Goal: Task Accomplishment & Management: Complete application form

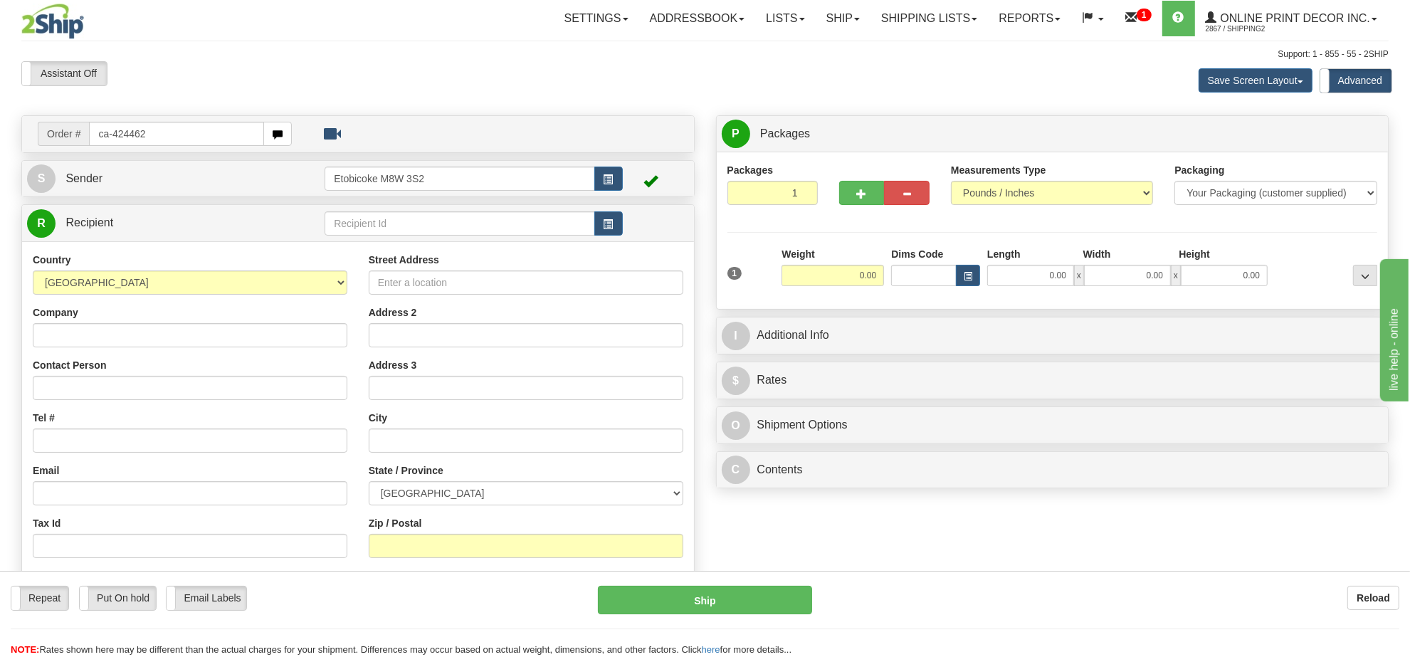
type input "ca-424462"
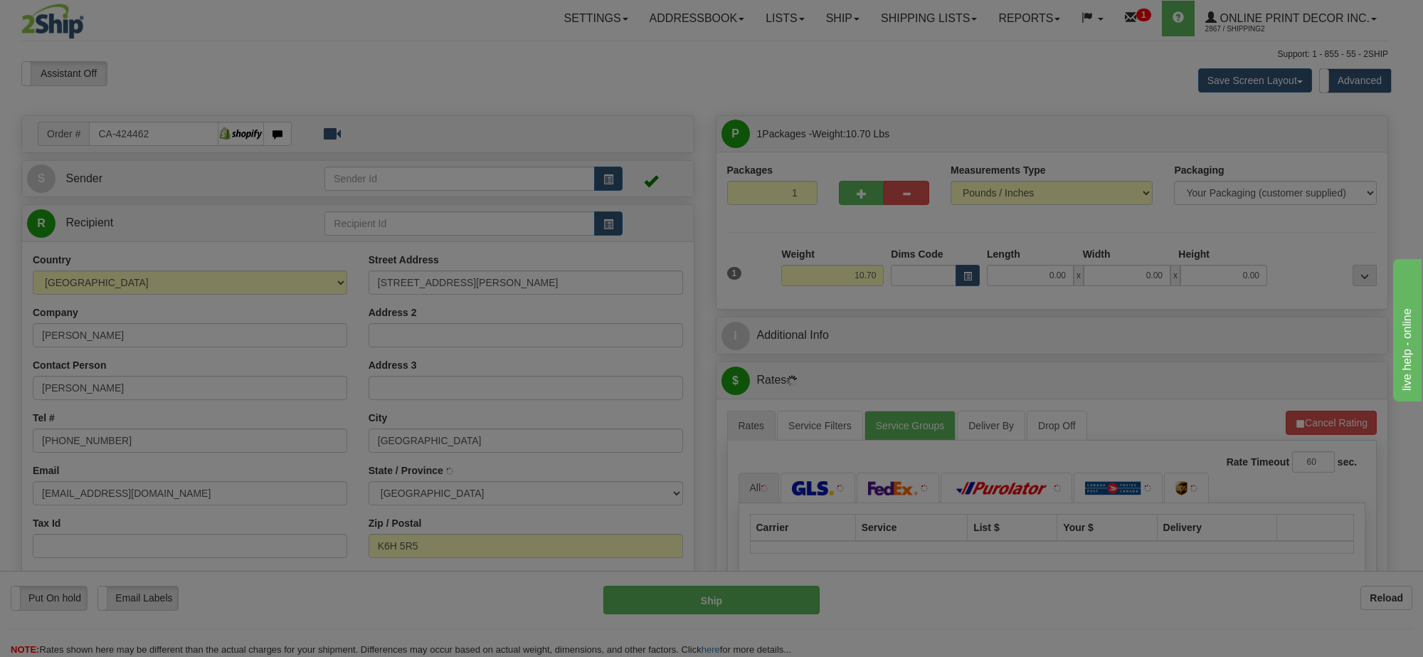
type input "CORNWALL"
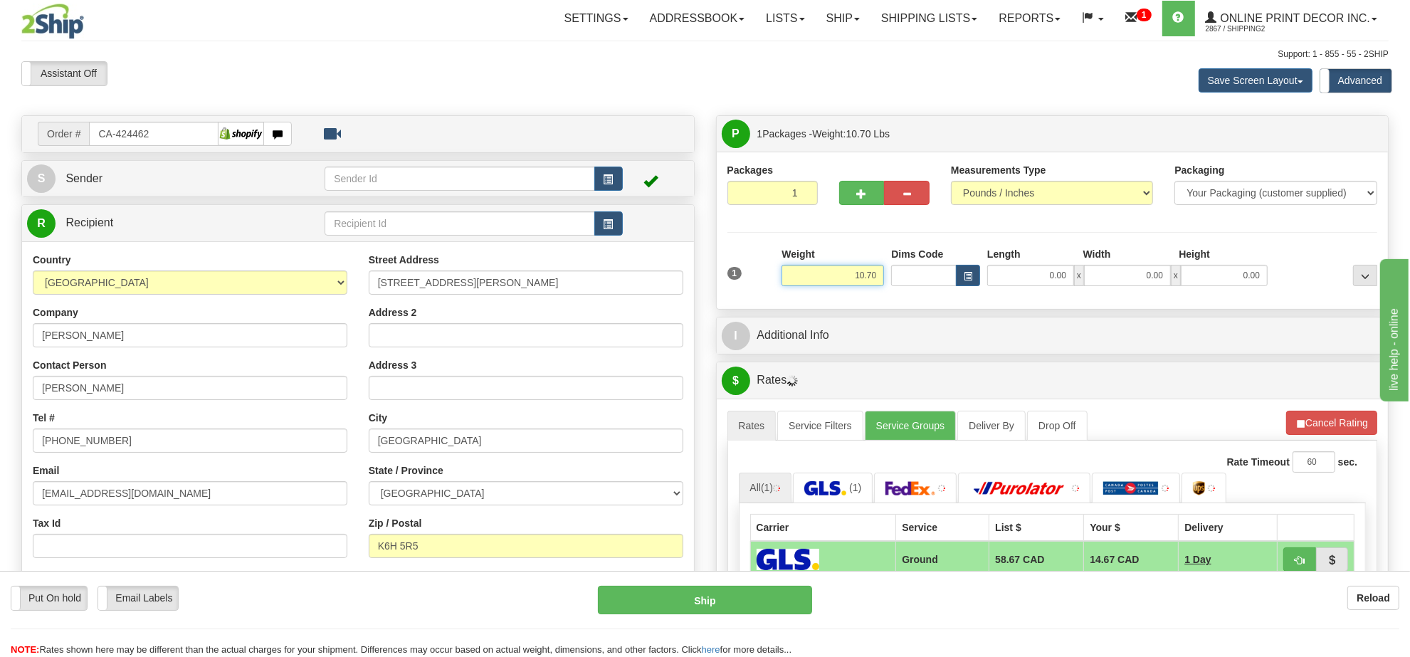
click at [865, 279] on input "10.70" at bounding box center [832, 275] width 102 height 21
type input "4"
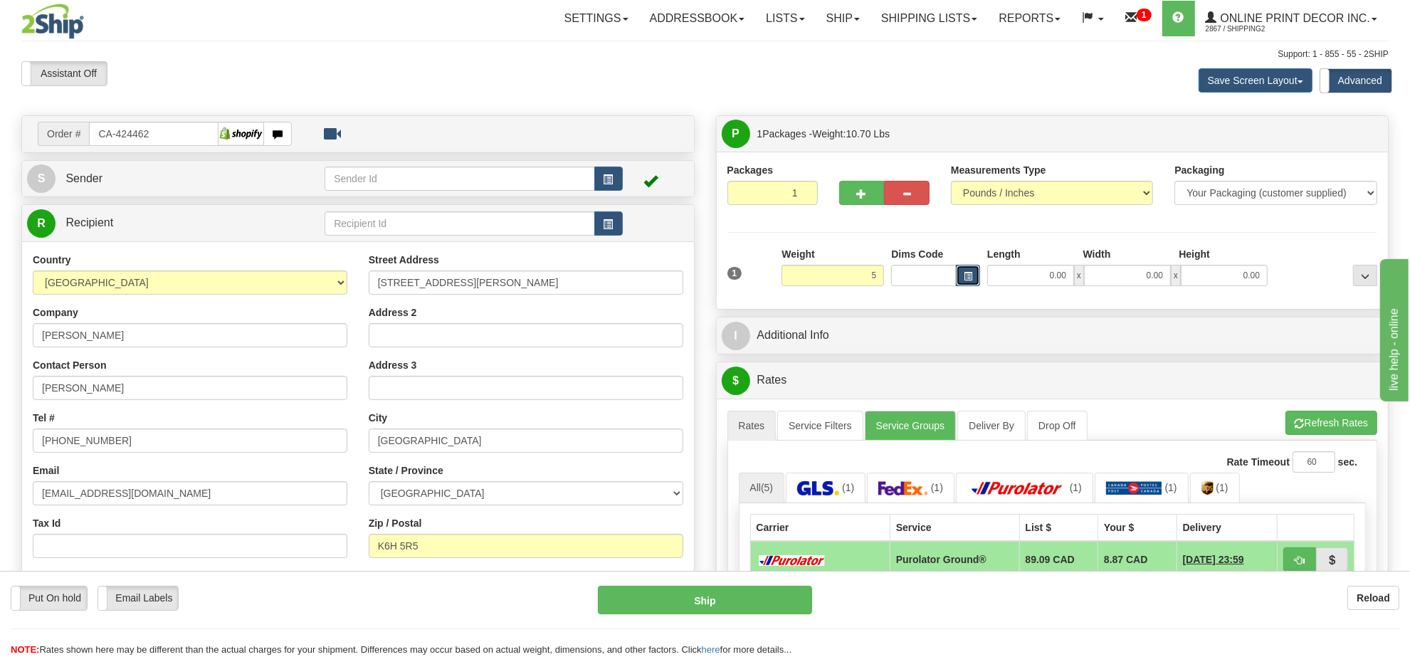
type input "5.00"
click at [976, 273] on button "button" at bounding box center [968, 275] width 24 height 21
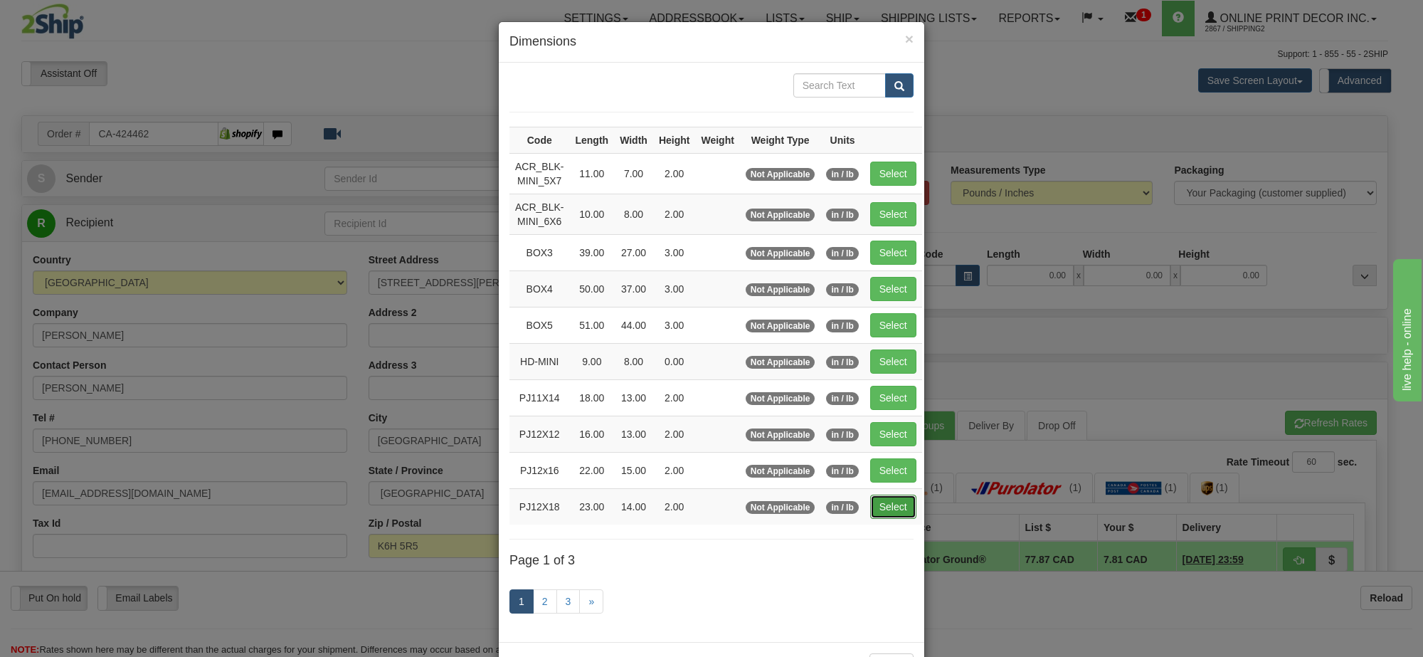
click at [895, 505] on button "Select" at bounding box center [893, 507] width 46 height 24
type input "PJ12X18"
type input "23.00"
type input "14.00"
type input "2.00"
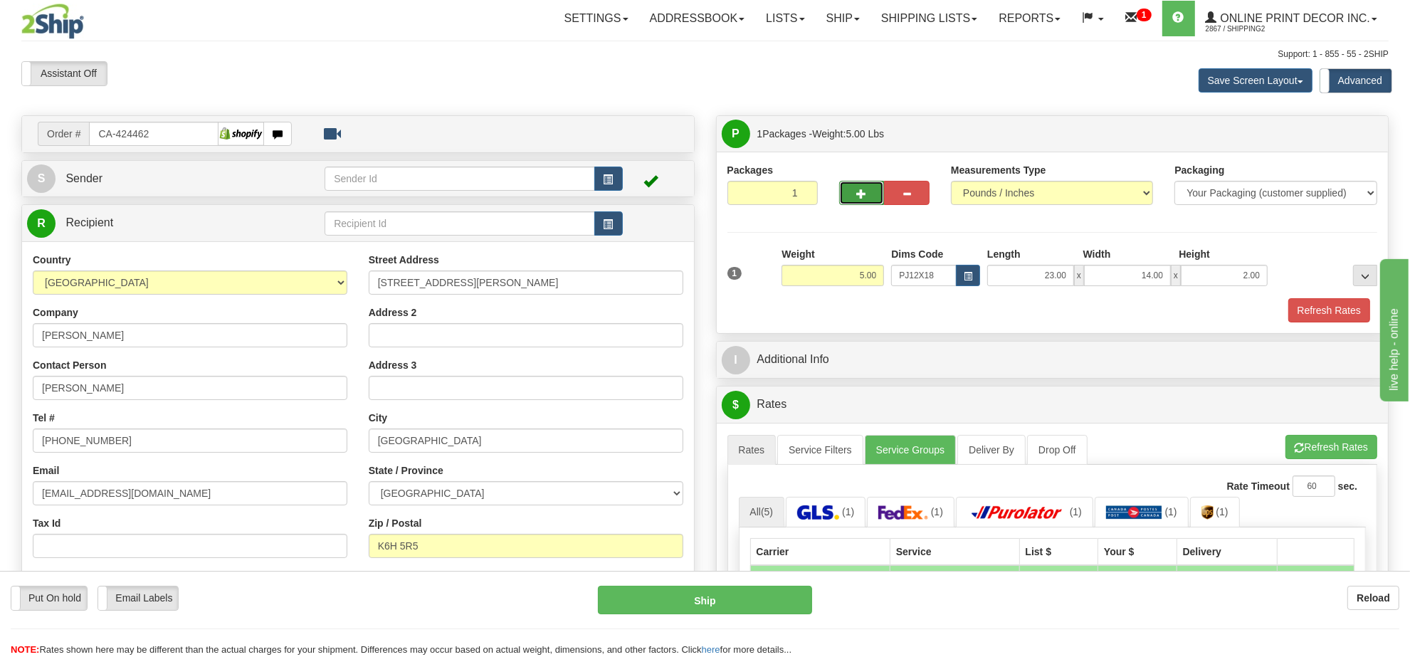
click at [859, 197] on span "button" at bounding box center [862, 193] width 10 height 9
radio input "true"
type input "2"
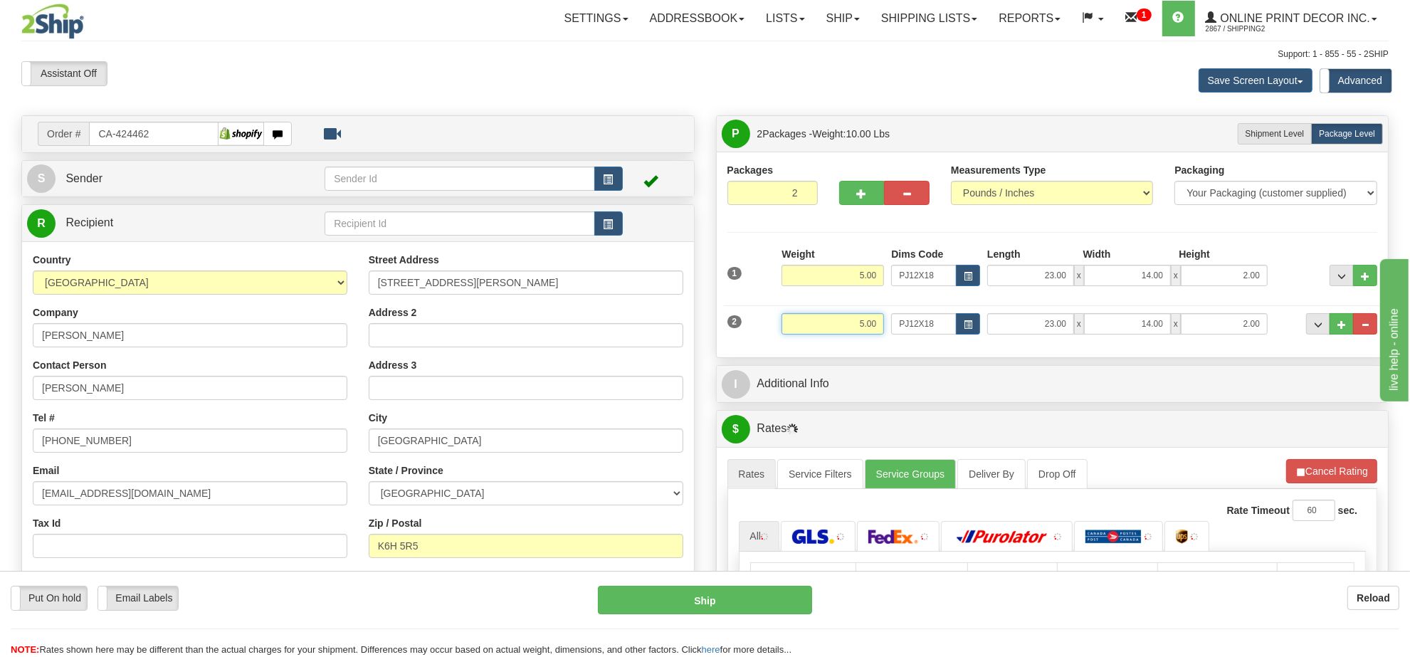
click at [873, 319] on input "5.00" at bounding box center [832, 323] width 102 height 21
type input "7.00"
click at [969, 320] on button "button" at bounding box center [968, 323] width 24 height 21
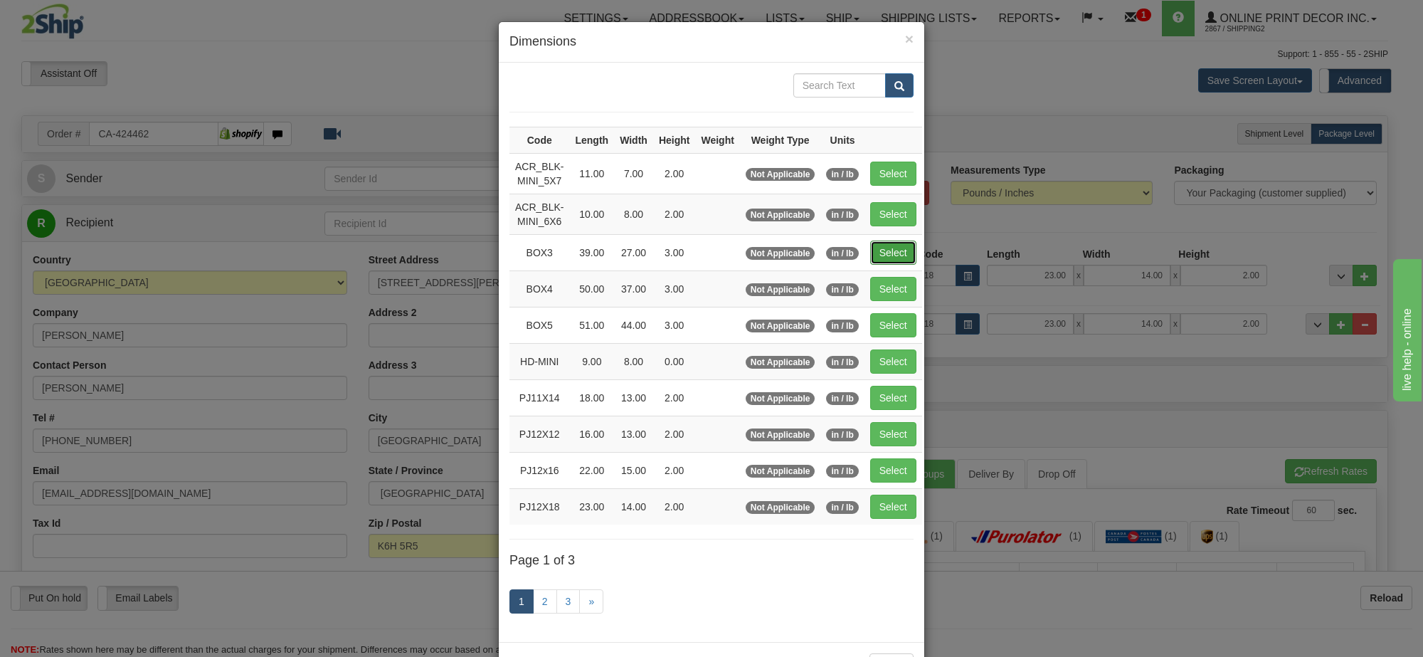
click at [891, 253] on button "Select" at bounding box center [893, 253] width 46 height 24
type input "BOX3"
type input "39.00"
type input "27.00"
type input "3.00"
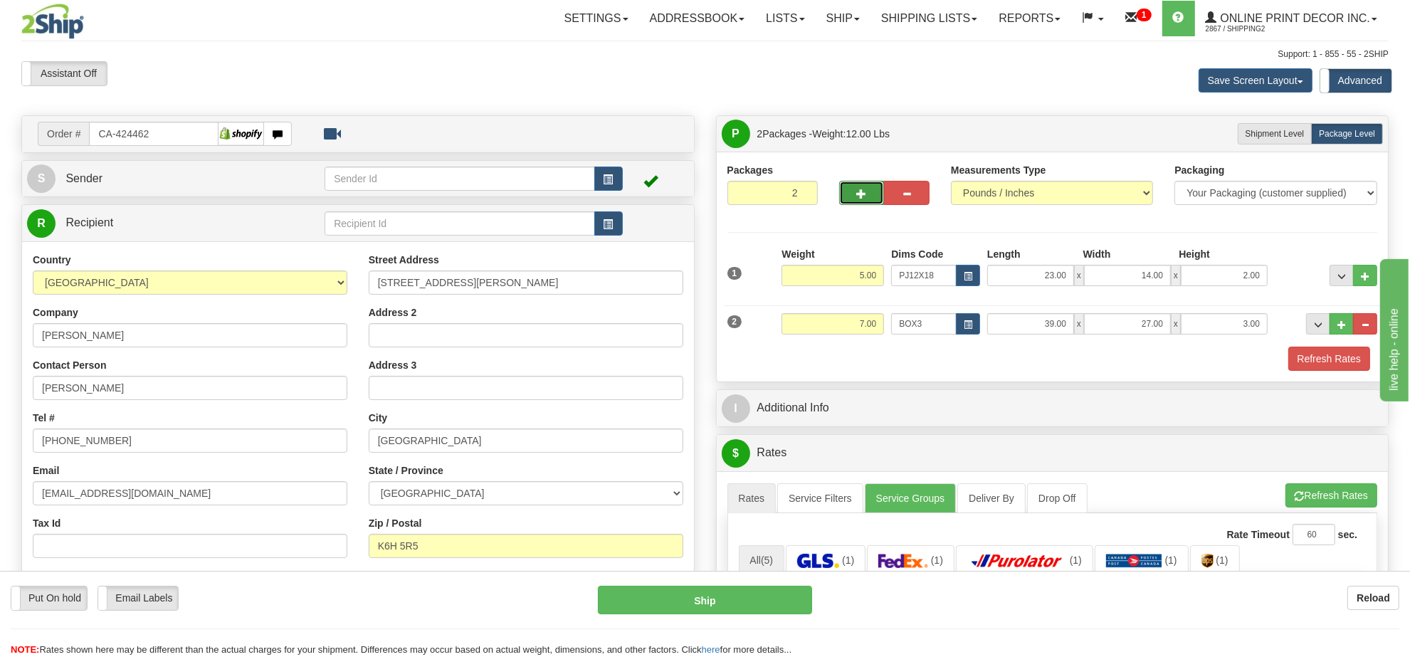
click at [840, 196] on button "button" at bounding box center [862, 193] width 46 height 24
type input "3"
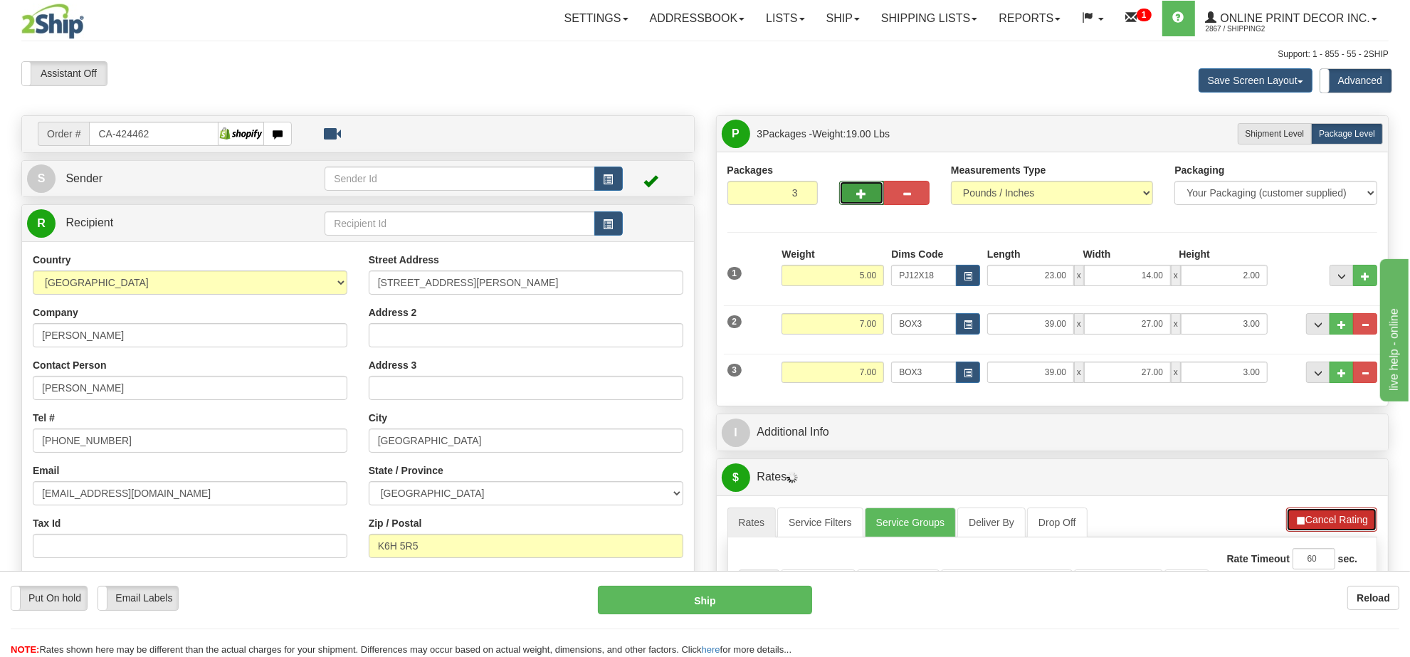
click at [1352, 515] on button "Cancel Rating" at bounding box center [1331, 519] width 91 height 24
click at [1352, 515] on button "Refresh Rates" at bounding box center [1331, 519] width 92 height 24
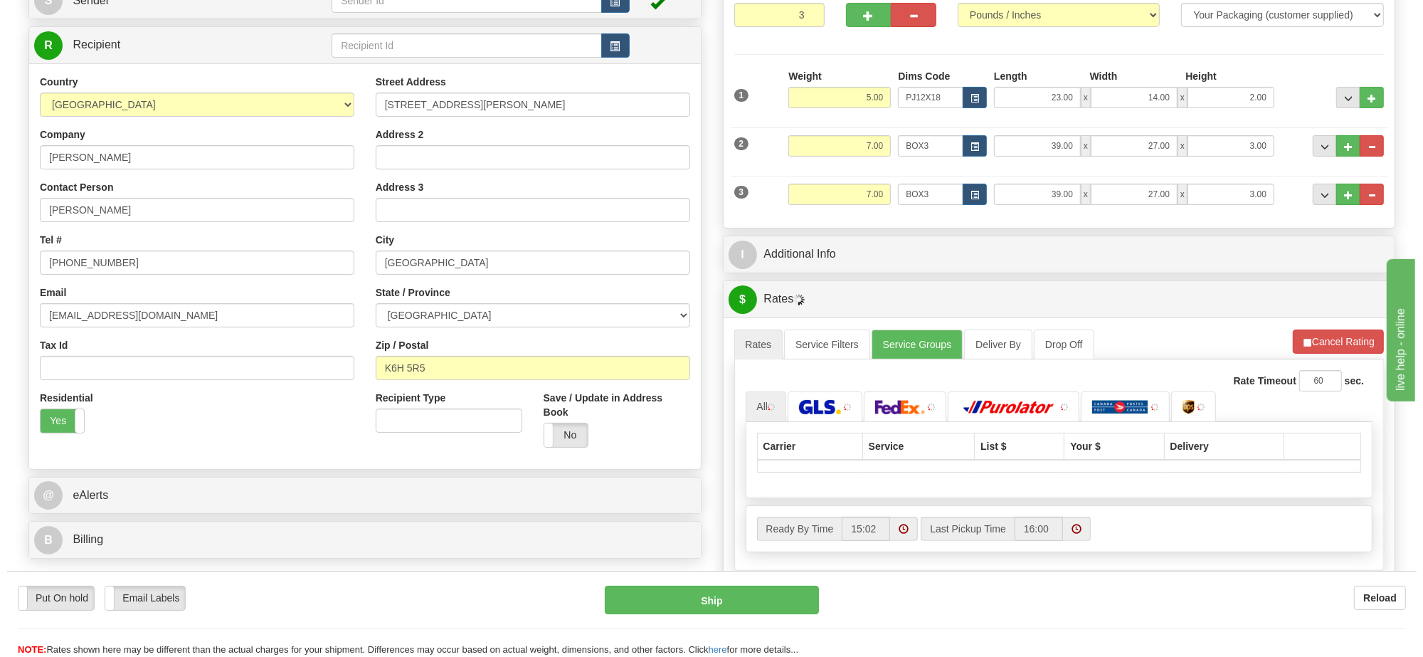
scroll to position [356, 0]
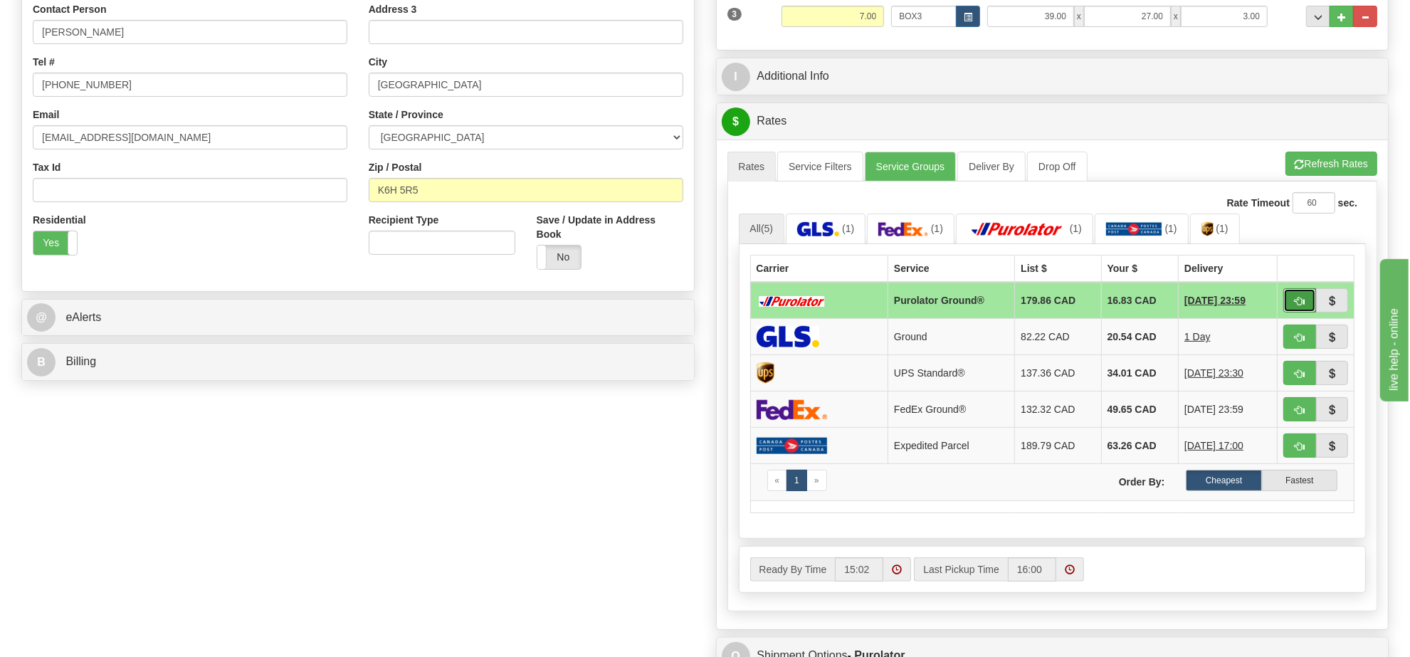
click at [1306, 300] on button "button" at bounding box center [1299, 300] width 33 height 24
type input "260"
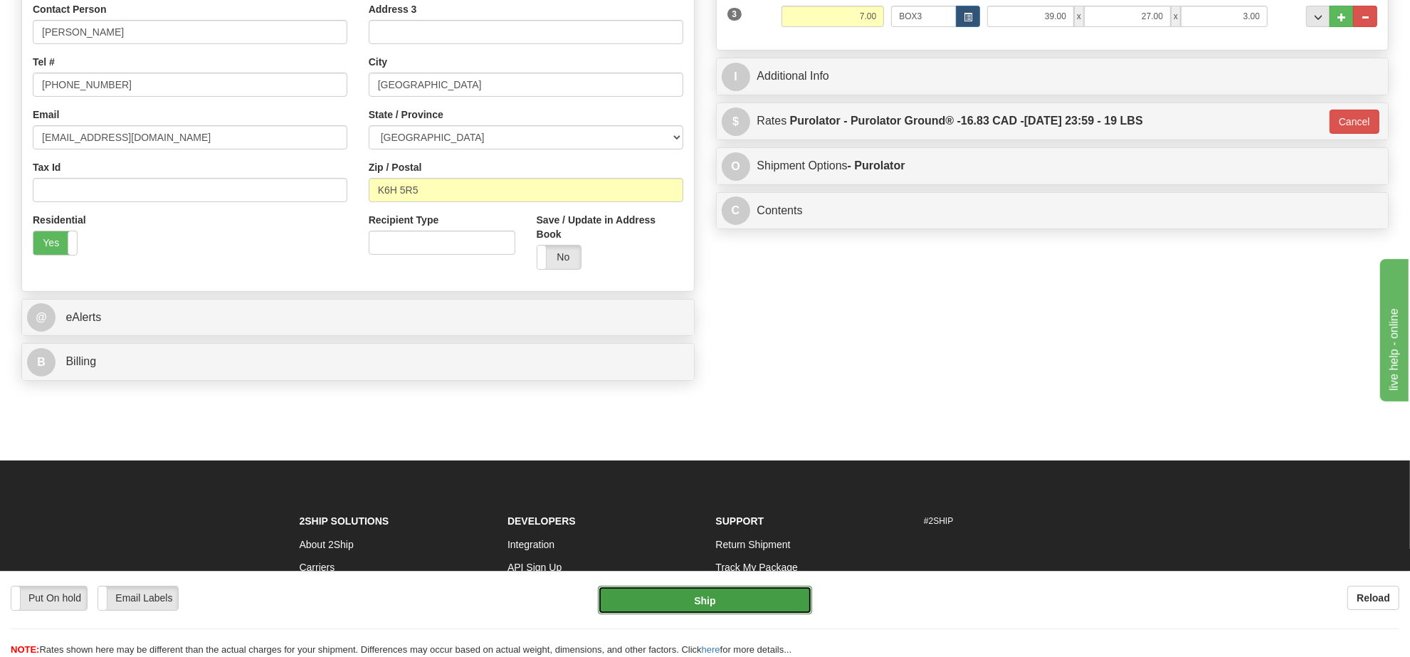
click at [766, 599] on button "Ship" at bounding box center [705, 600] width 214 height 28
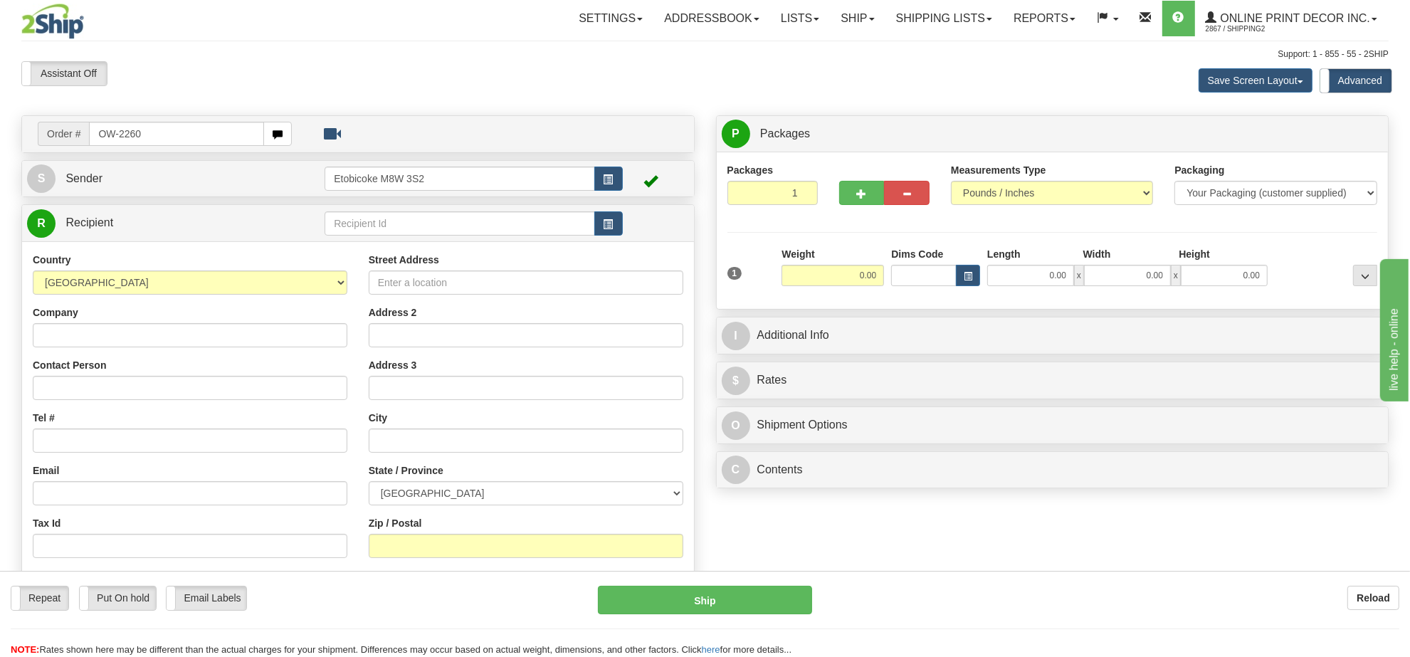
type input "OW-2260"
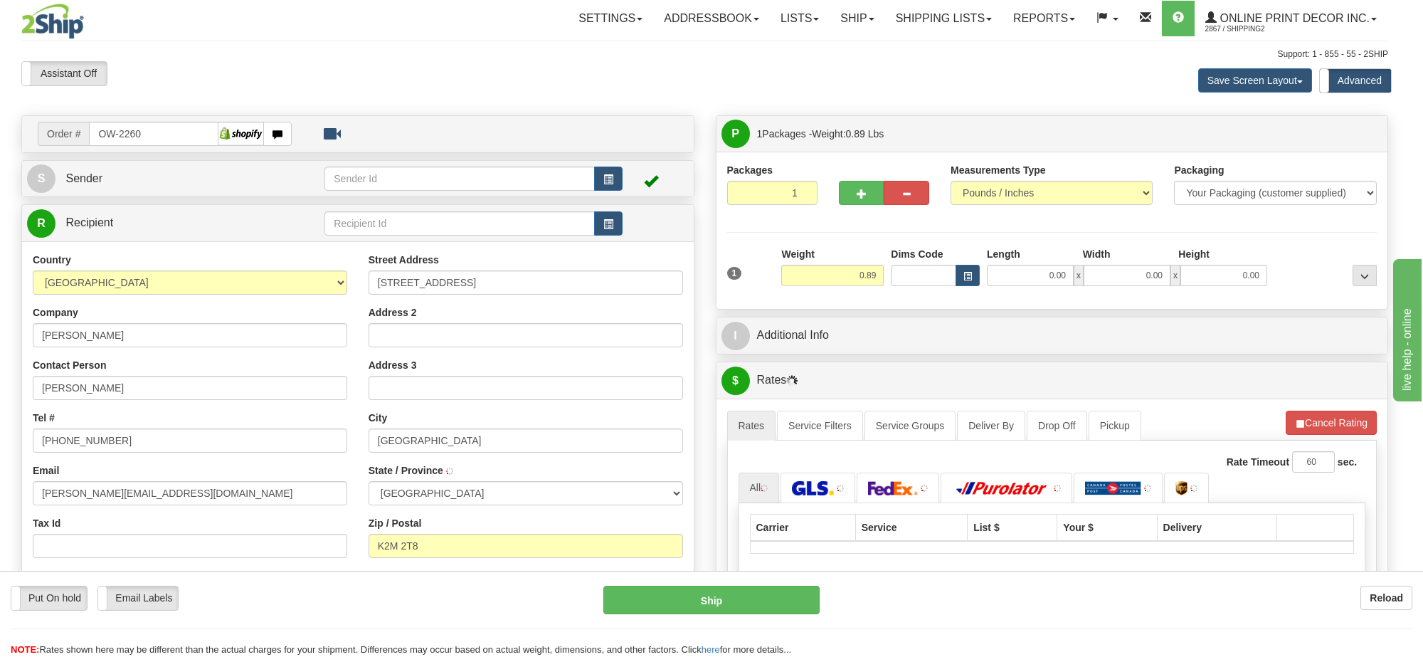
type input "KANATA"
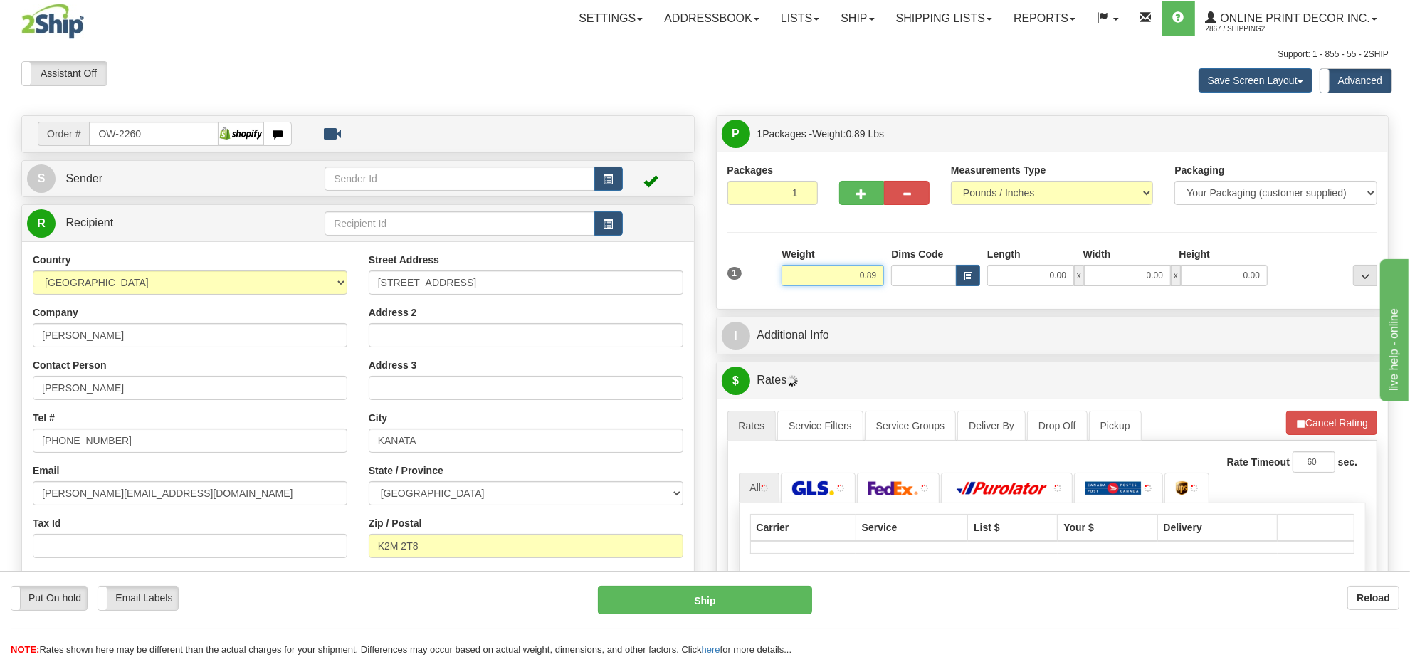
click at [873, 279] on input "0.89" at bounding box center [832, 275] width 102 height 21
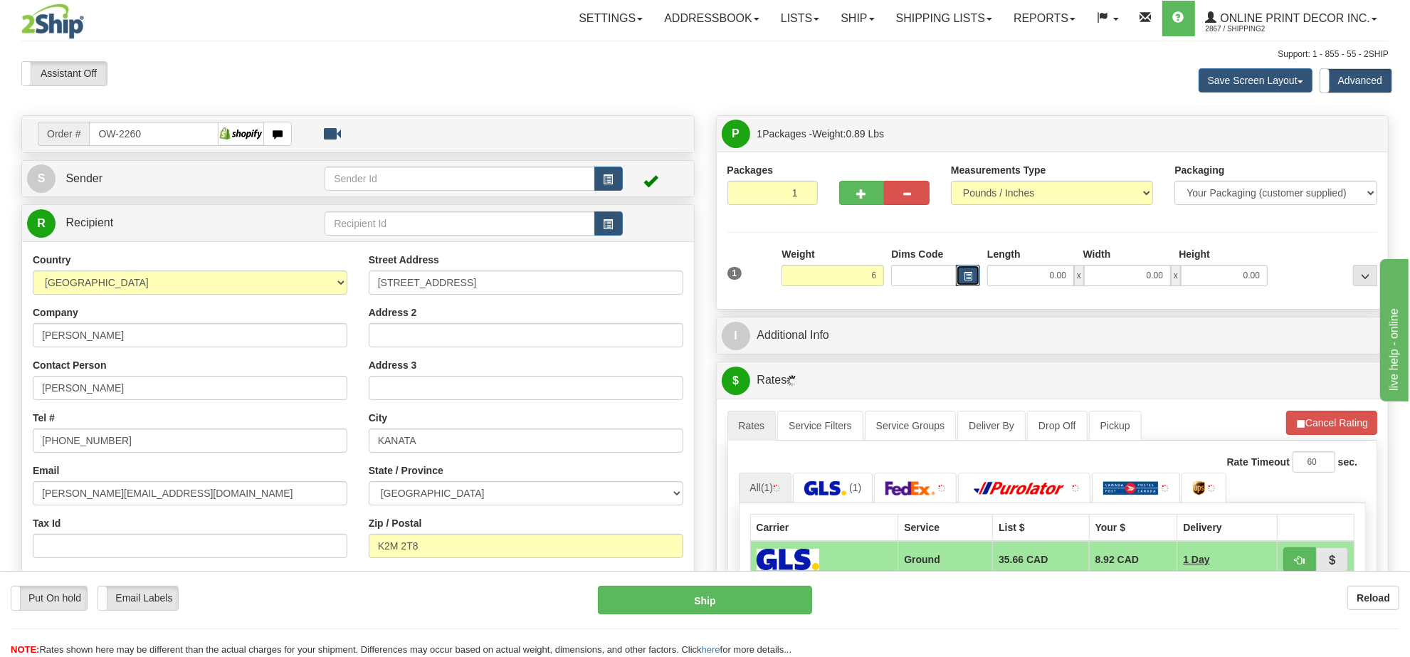
type input "6.00"
click at [974, 278] on button "button" at bounding box center [968, 275] width 24 height 21
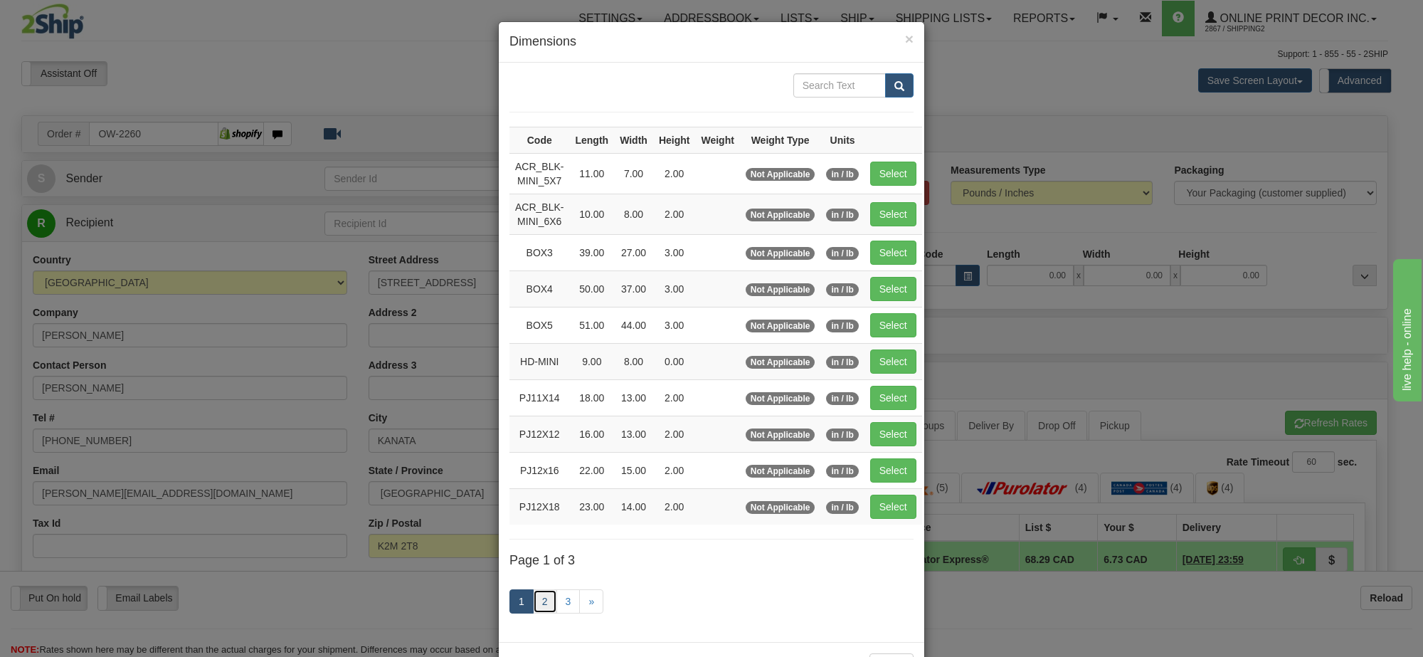
click at [539, 610] on link "2" at bounding box center [545, 601] width 24 height 24
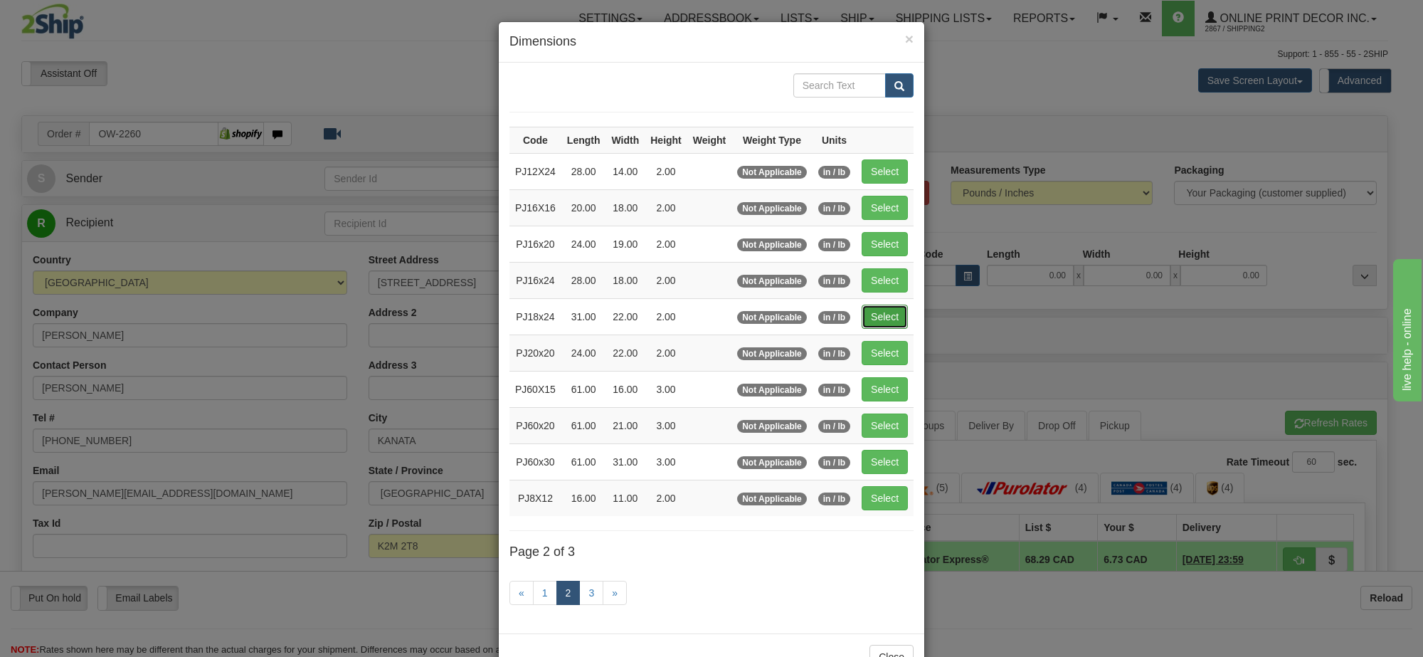
click at [890, 324] on button "Select" at bounding box center [885, 317] width 46 height 24
type input "PJ18x24"
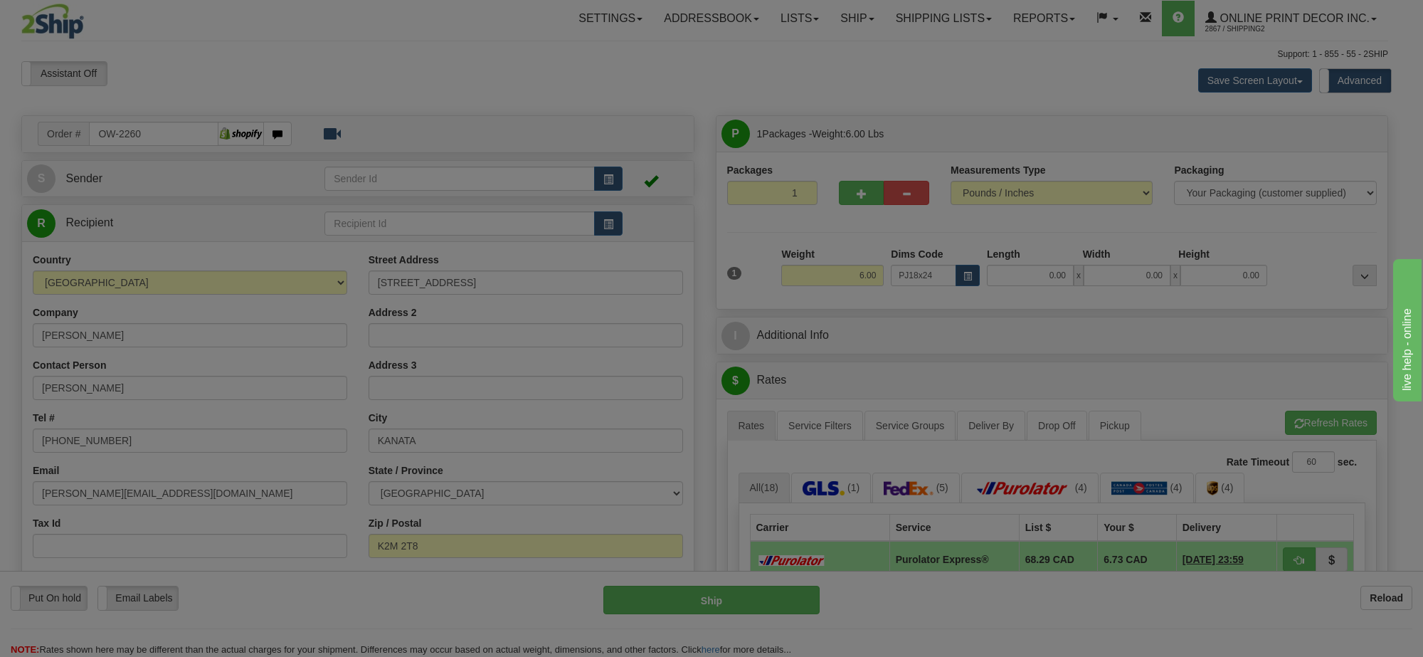
type input "31.00"
type input "22.00"
type input "2.00"
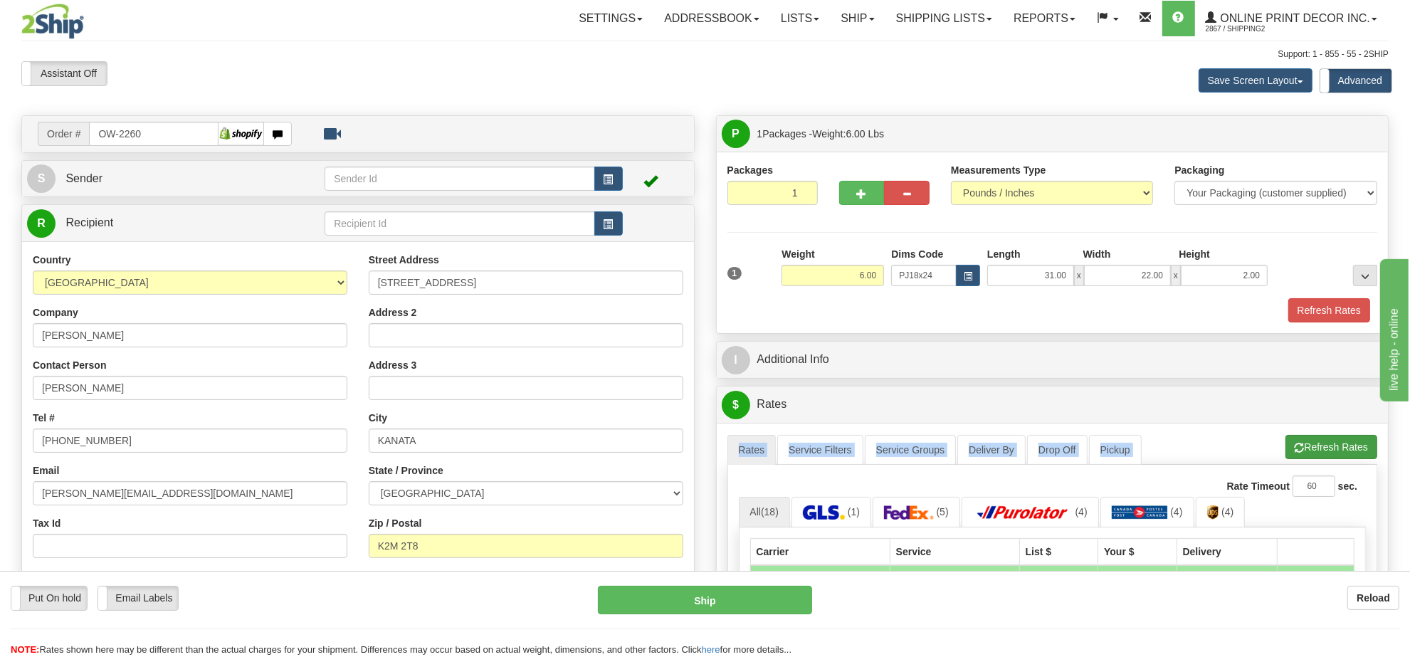
drag, startPoint x: 1310, startPoint y: 435, endPoint x: 1317, endPoint y: 459, distance: 25.2
click at [1317, 459] on div "A change has been made which could impact your rate estimate. To ensure the est…" at bounding box center [1053, 668] width 672 height 490
click at [1315, 451] on button "Refresh Rates" at bounding box center [1331, 447] width 92 height 24
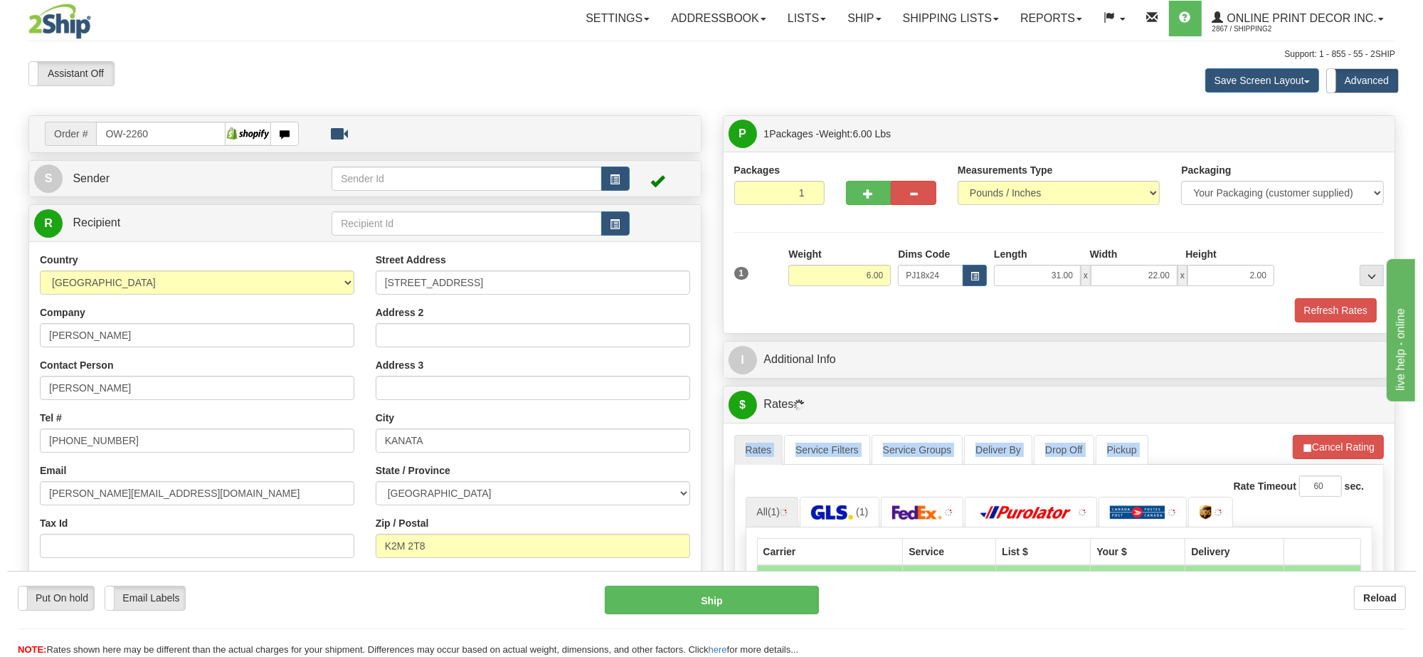
scroll to position [178, 0]
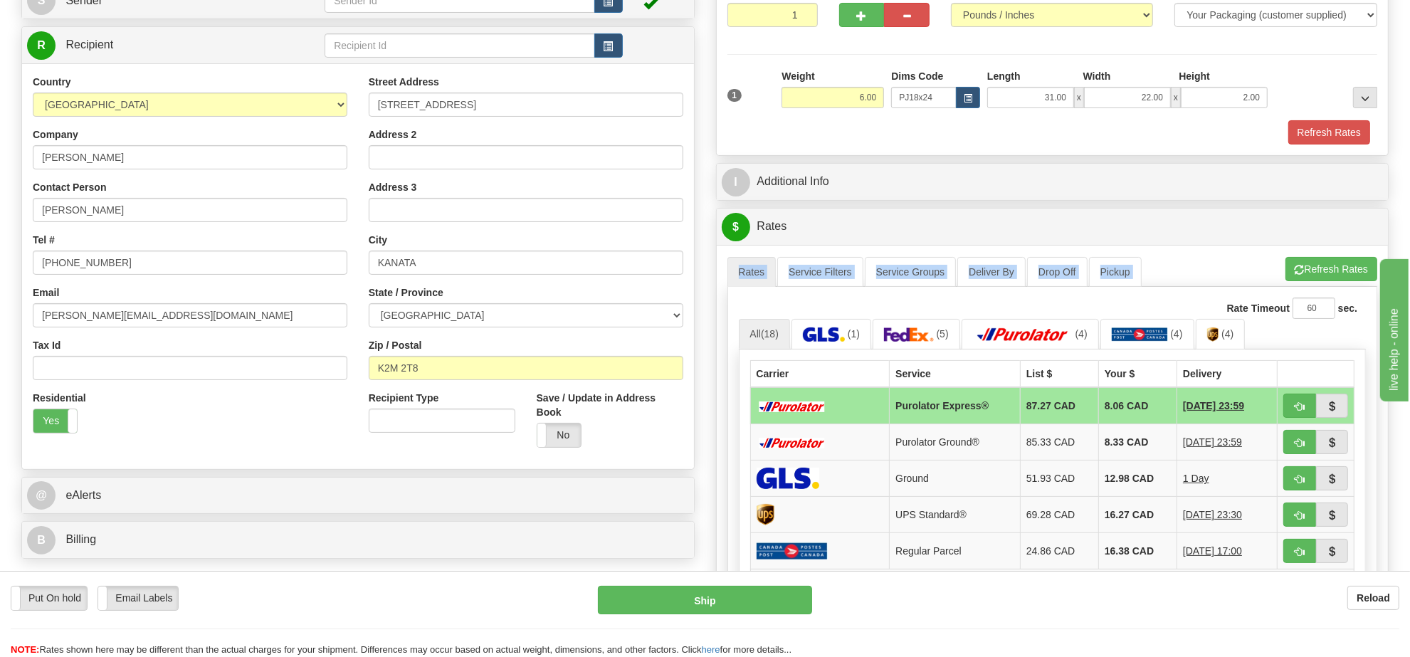
click at [1303, 418] on button "button" at bounding box center [1299, 406] width 33 height 24
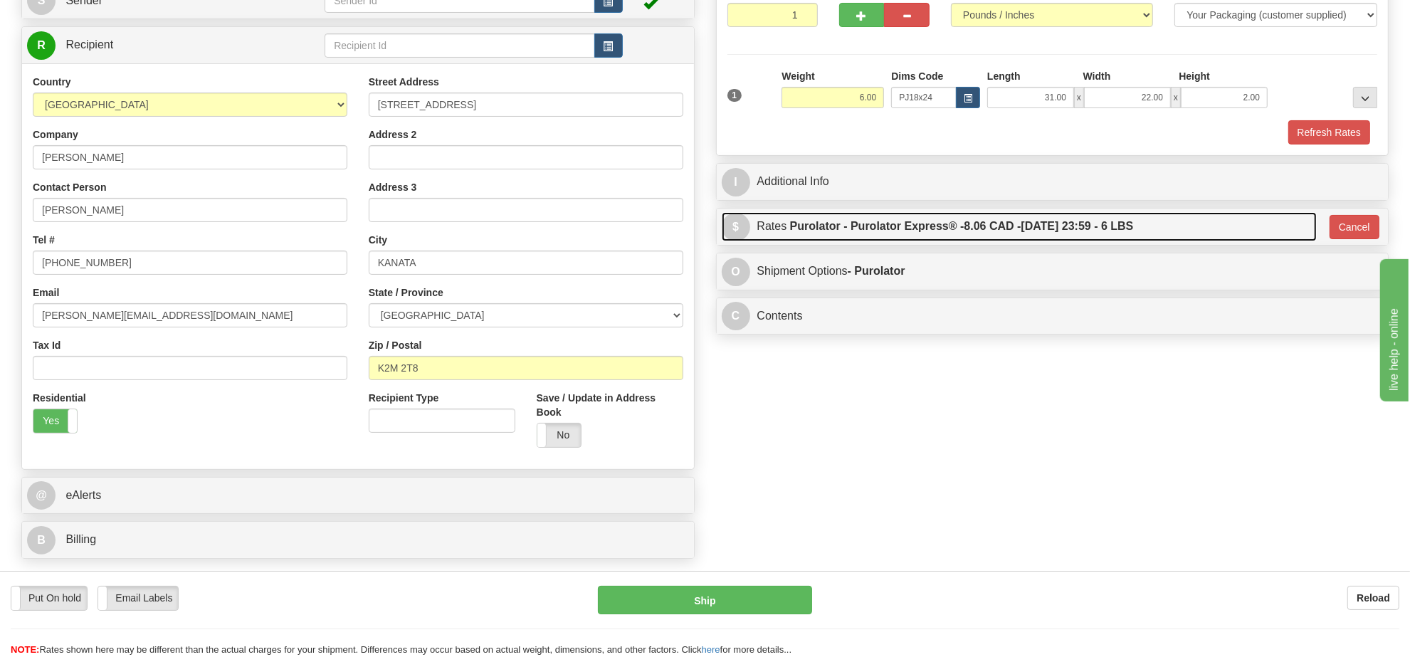
click at [1087, 224] on label "Purolator - Purolator Express® - 8.06 CAD - 10/03/2025 23:59 - 6 LBS" at bounding box center [962, 226] width 344 height 28
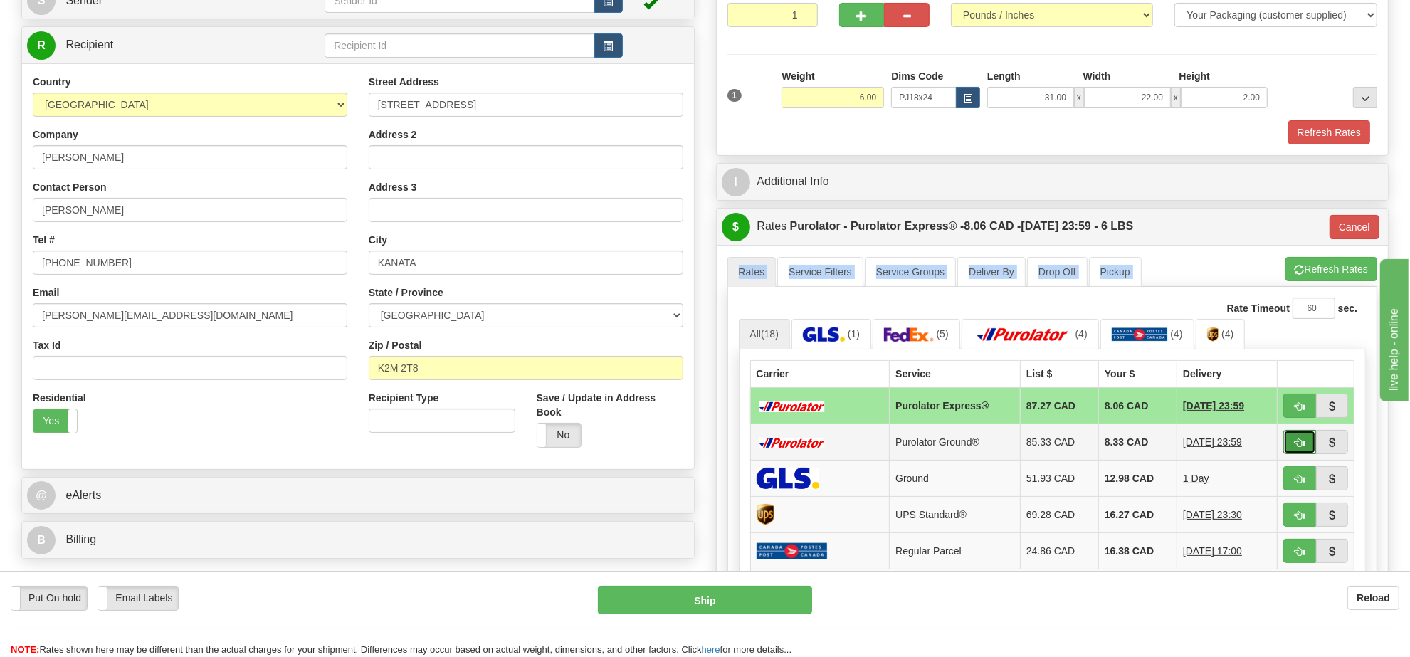
click at [1287, 445] on button "button" at bounding box center [1299, 442] width 33 height 24
type input "260"
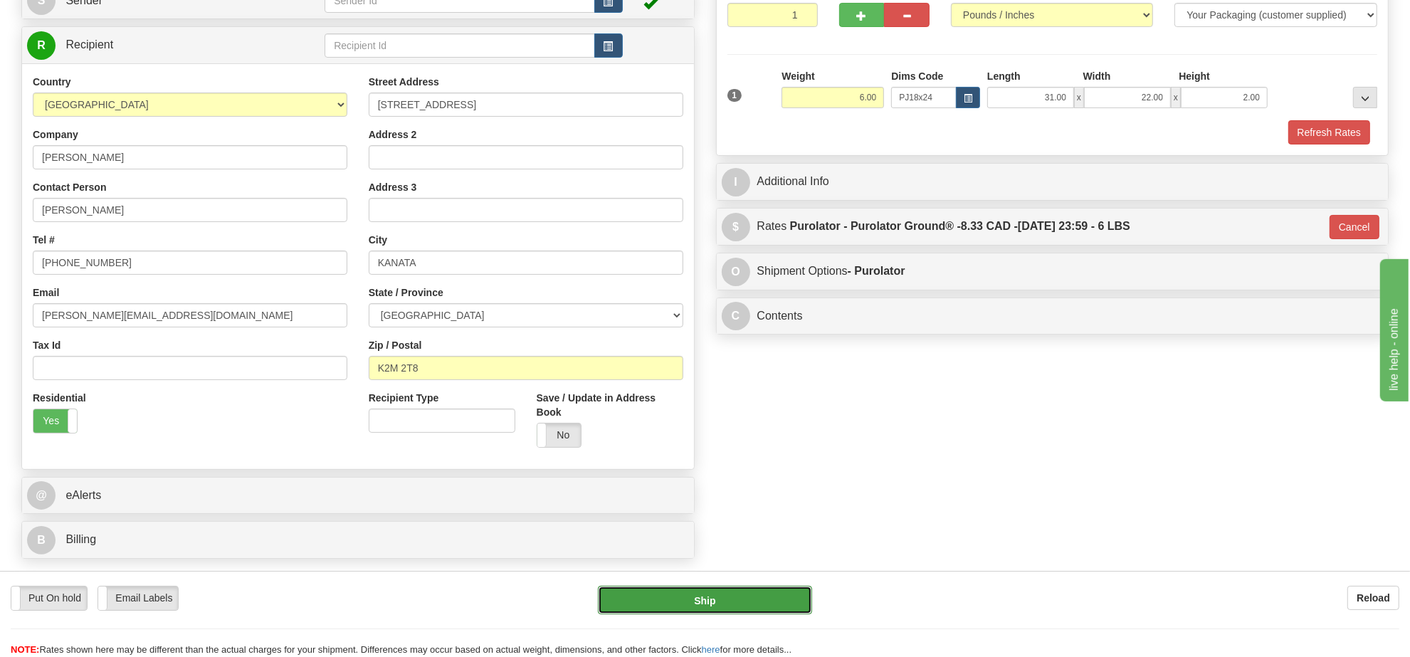
click at [769, 595] on button "Ship" at bounding box center [705, 600] width 214 height 28
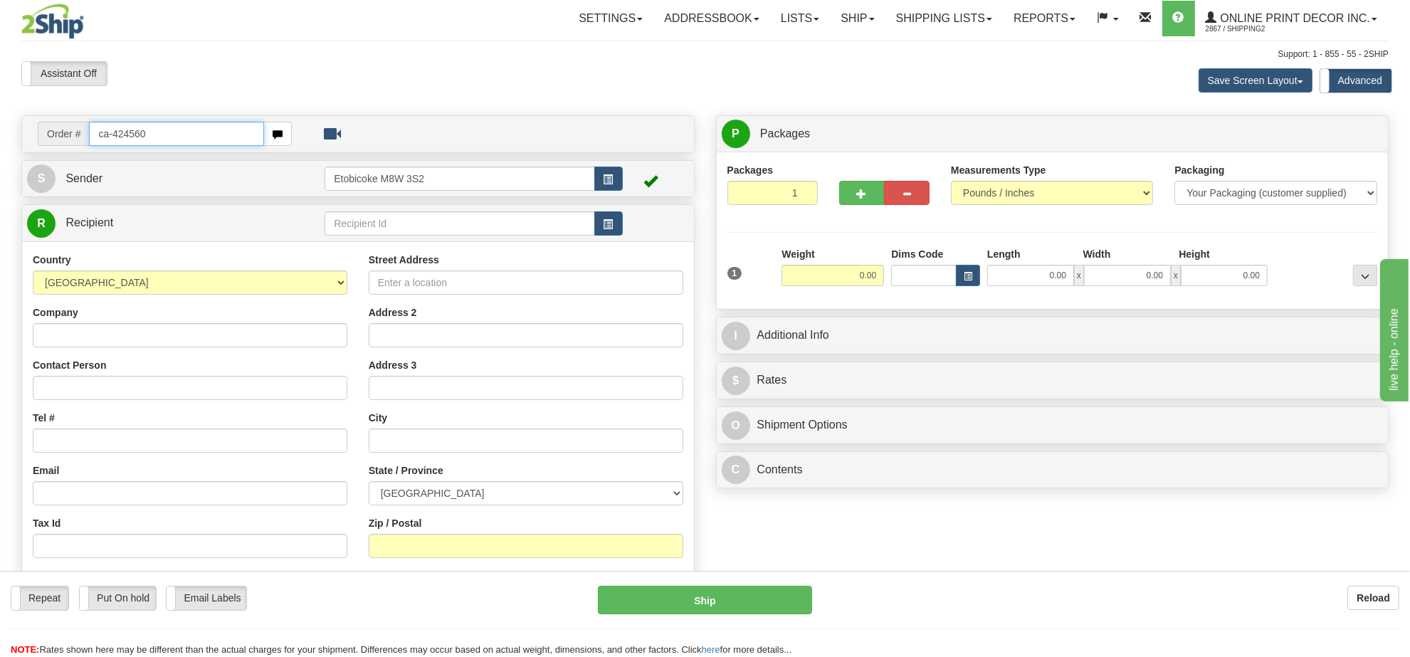
type input "ca-424560"
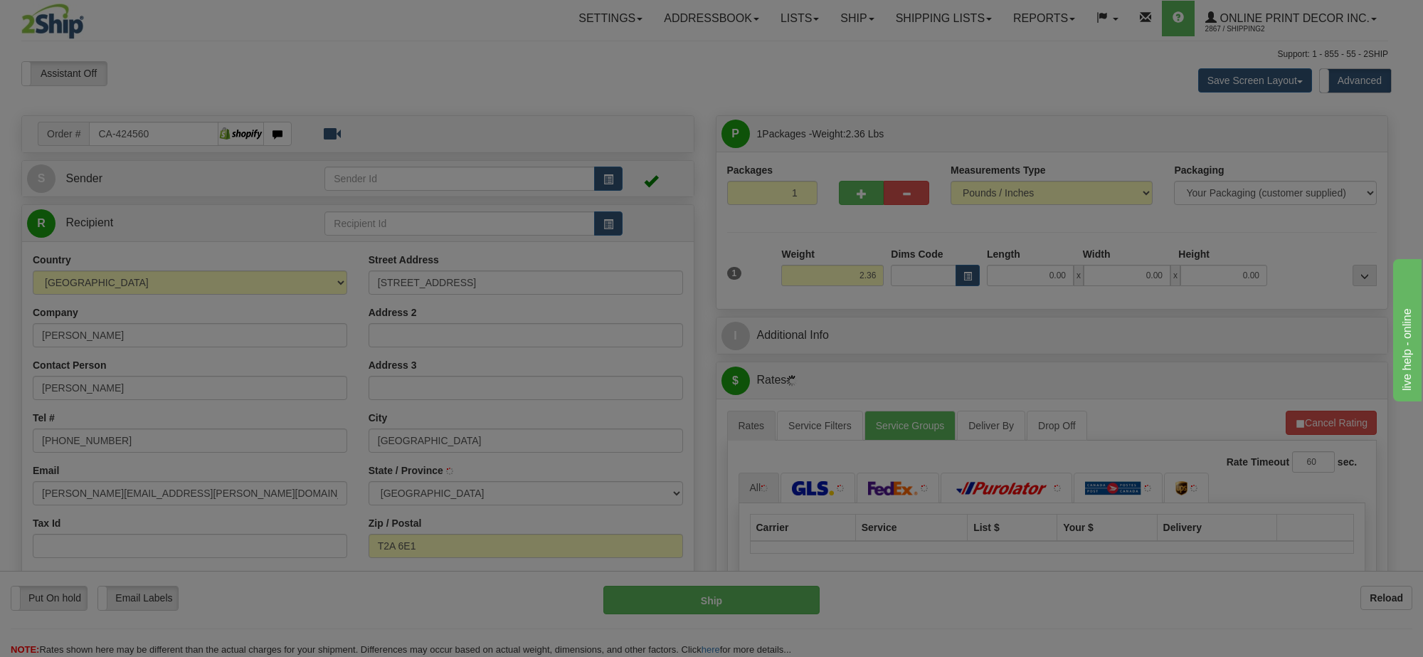
type input "CALGARY"
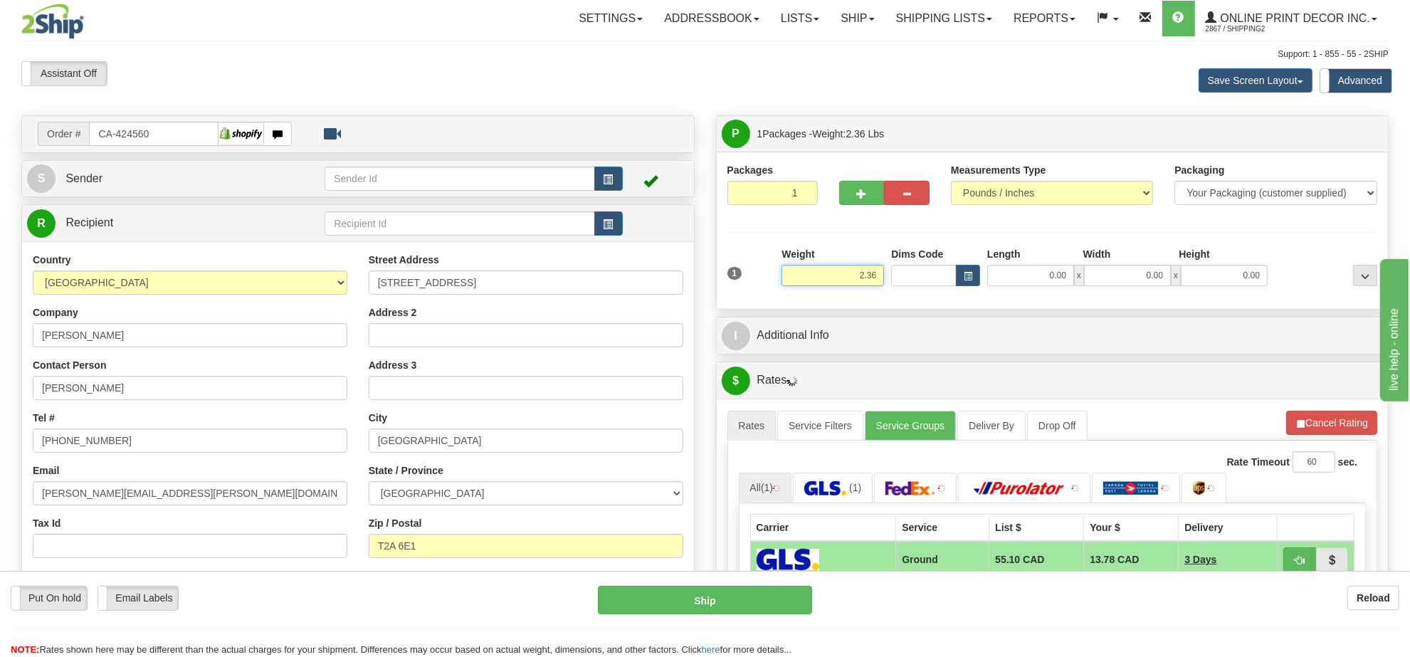
click at [838, 275] on input "2.36" at bounding box center [832, 275] width 102 height 21
type input "2.00"
click at [966, 279] on span "button" at bounding box center [968, 277] width 9 height 8
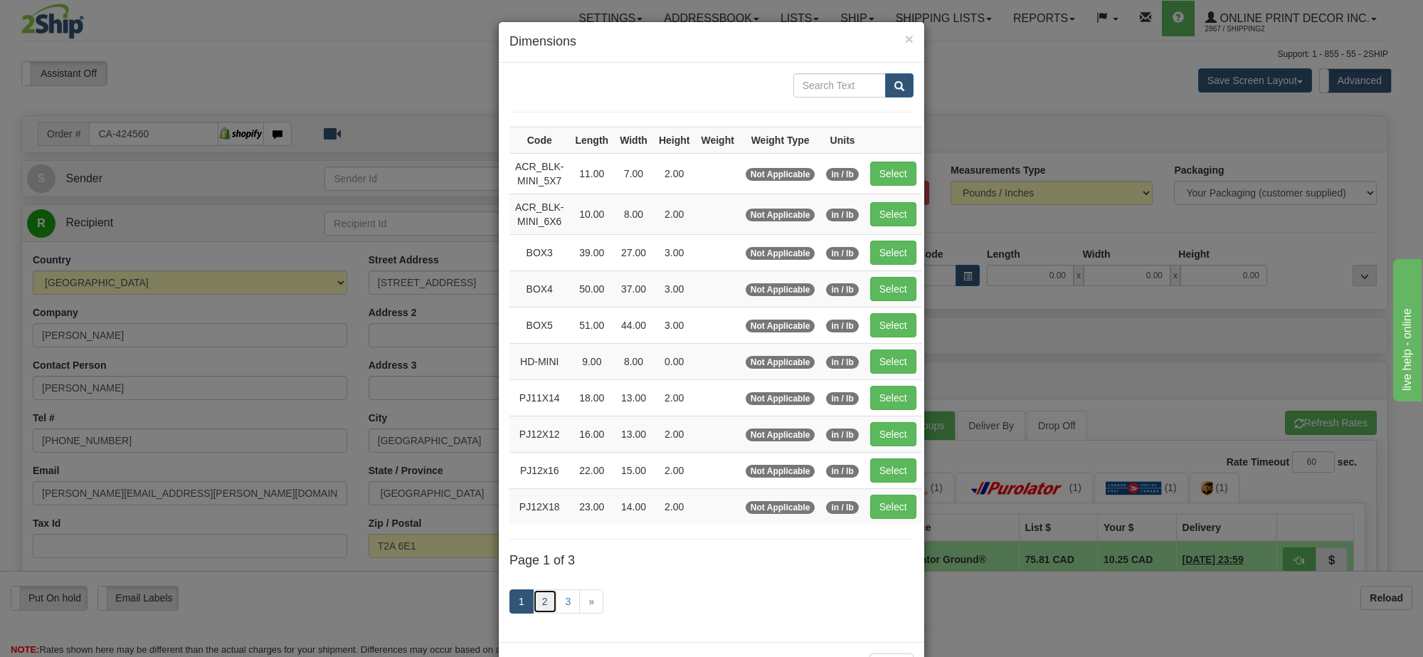
click at [533, 606] on link "2" at bounding box center [545, 601] width 24 height 24
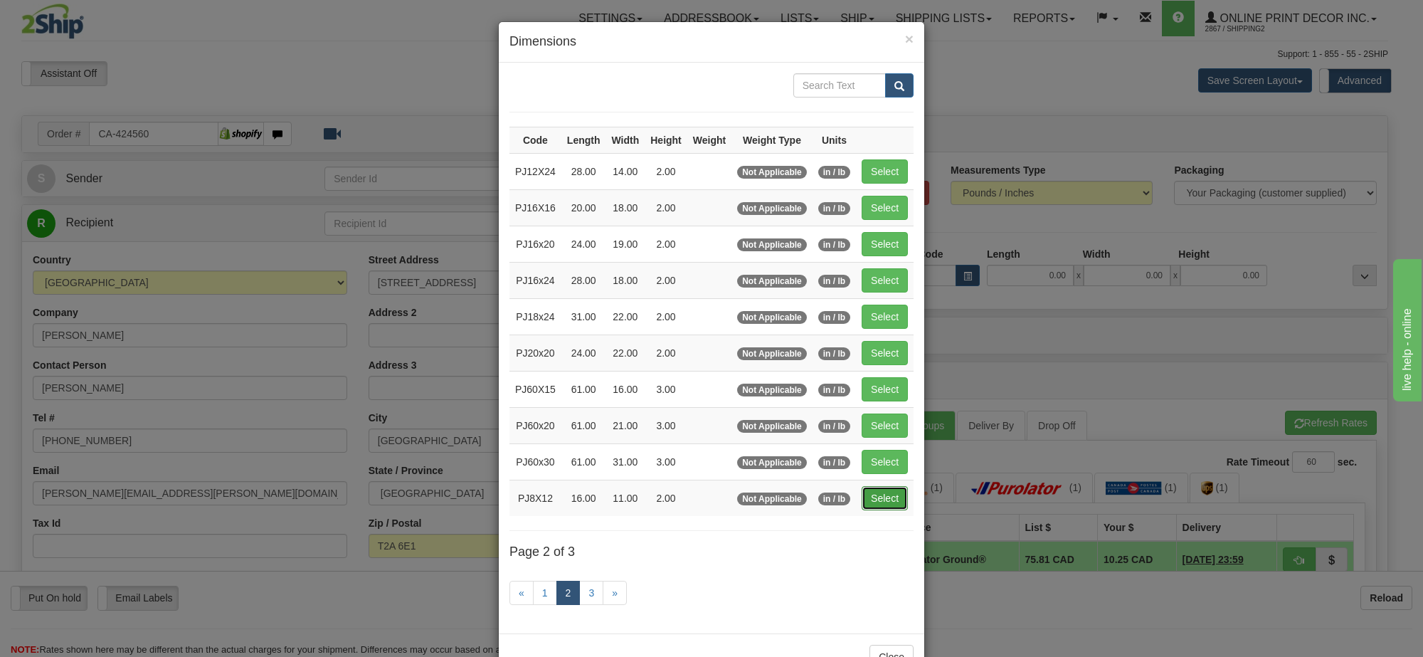
click at [880, 500] on button "Select" at bounding box center [885, 498] width 46 height 24
type input "PJ8X12"
type input "16.00"
type input "11.00"
type input "2.00"
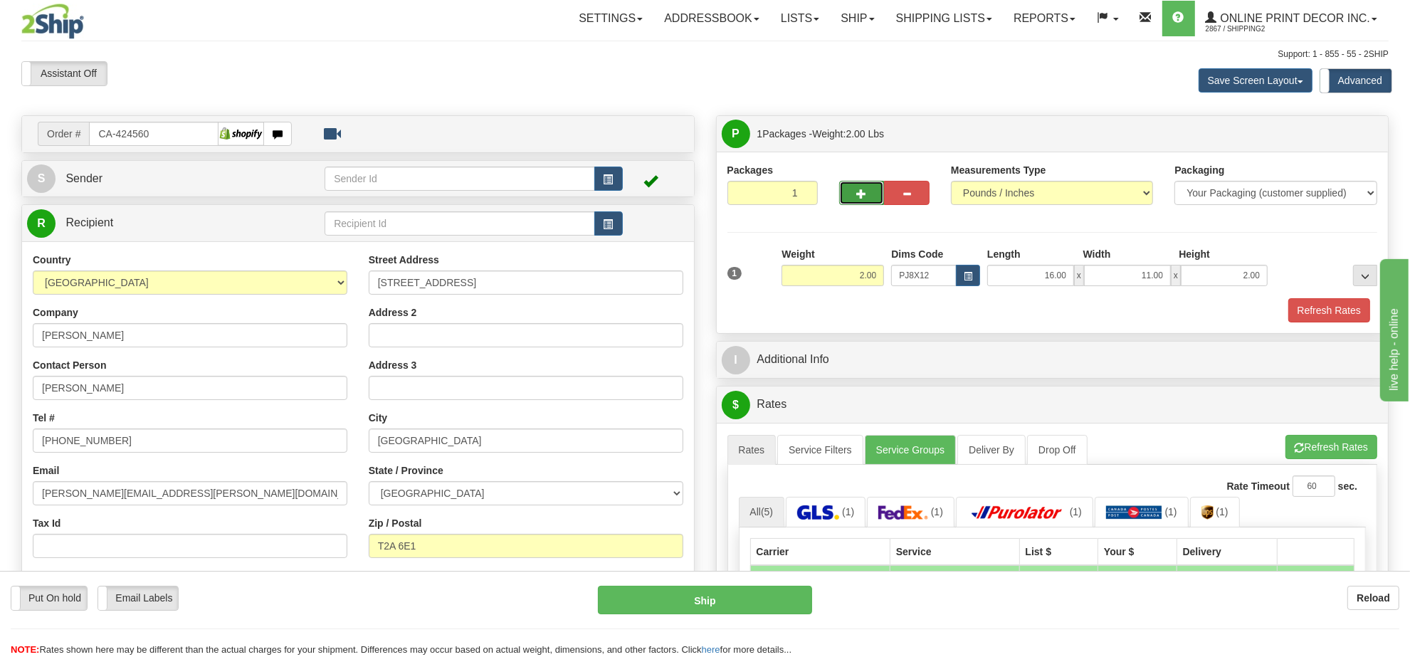
click at [860, 190] on span "button" at bounding box center [862, 193] width 10 height 9
radio input "true"
type input "2"
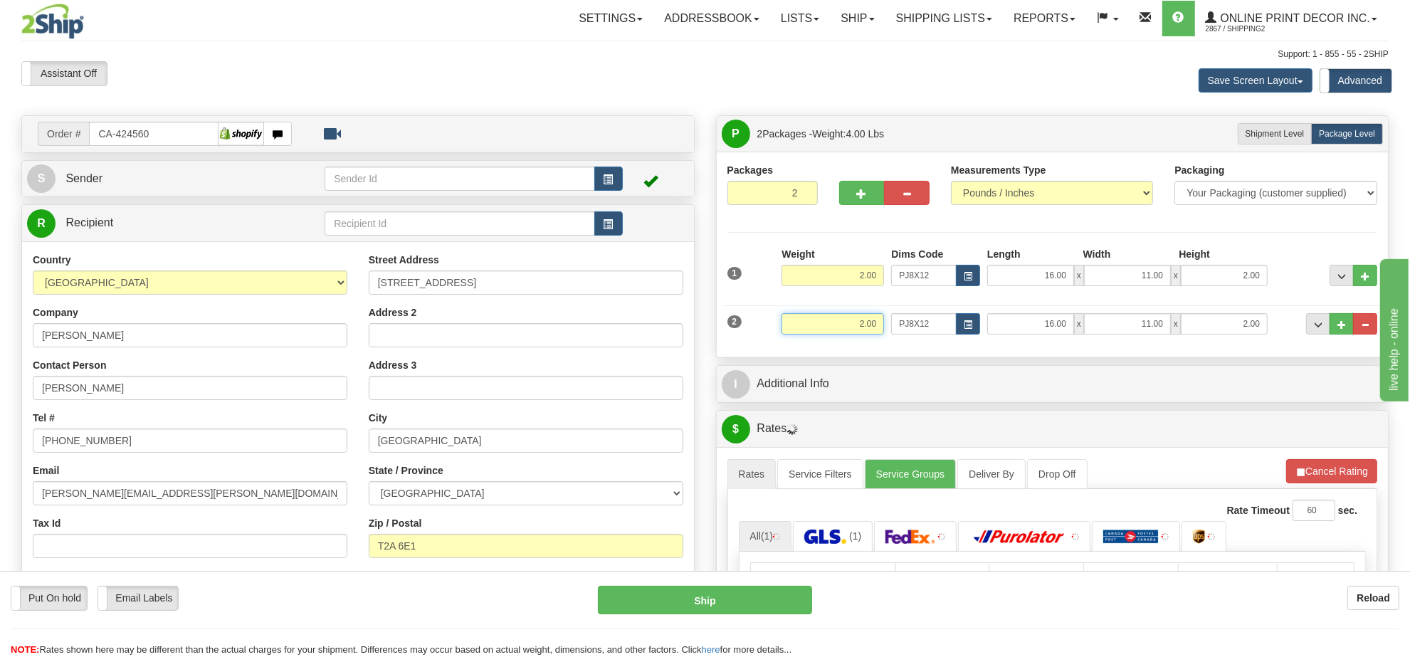
click at [859, 335] on input "2.00" at bounding box center [832, 323] width 102 height 21
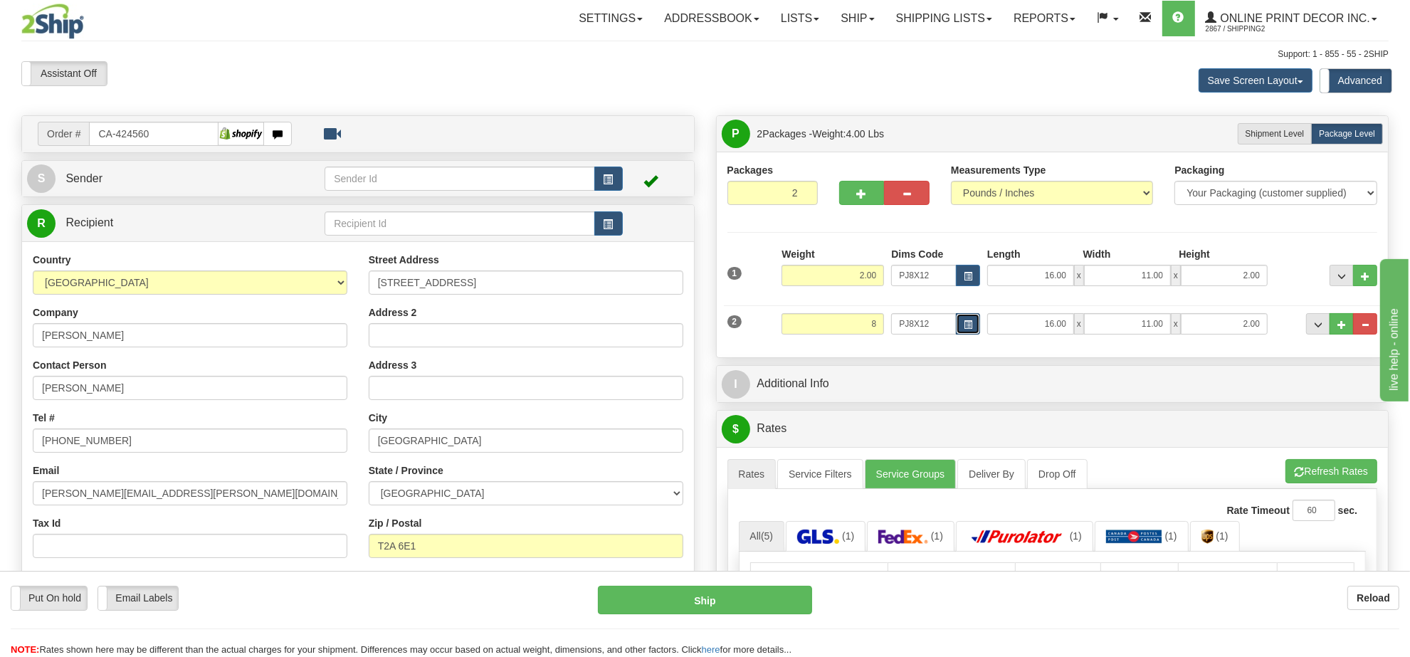
type input "8.00"
click at [974, 332] on button "button" at bounding box center [968, 323] width 24 height 21
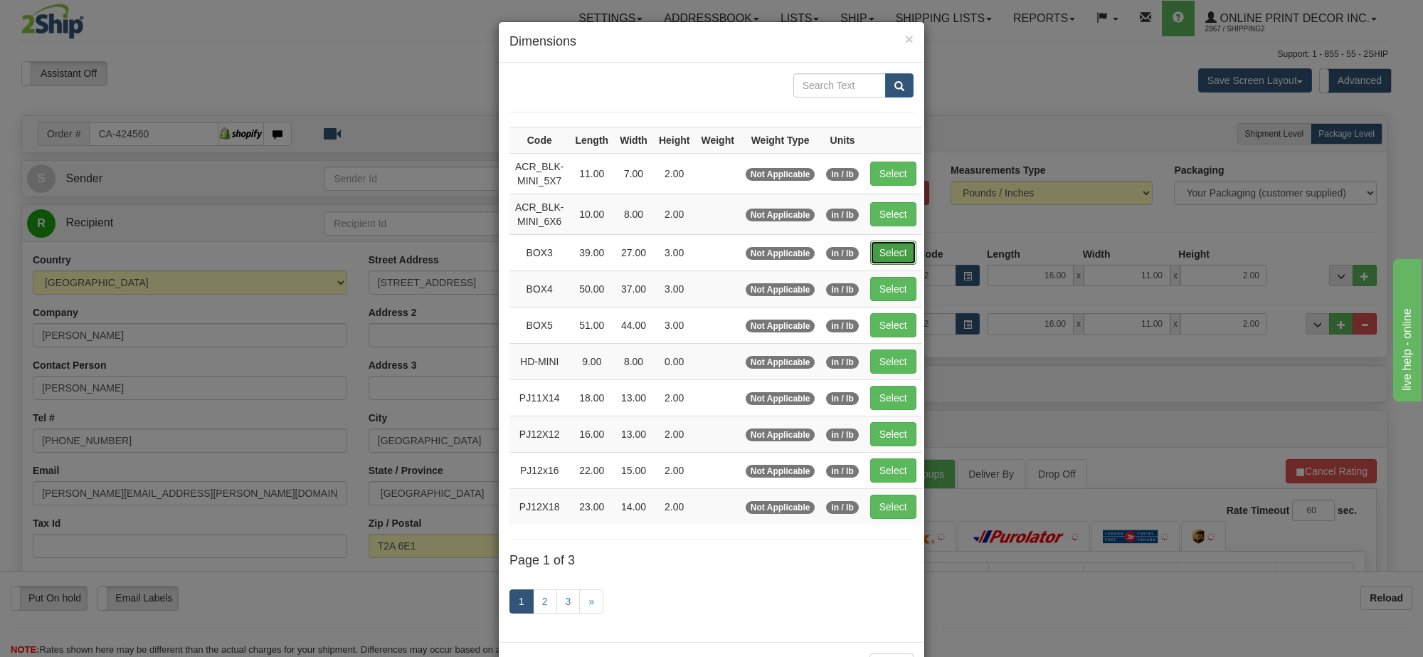
drag, startPoint x: 886, startPoint y: 260, endPoint x: 912, endPoint y: 271, distance: 28.4
click at [888, 260] on button "Select" at bounding box center [893, 253] width 46 height 24
type input "BOX3"
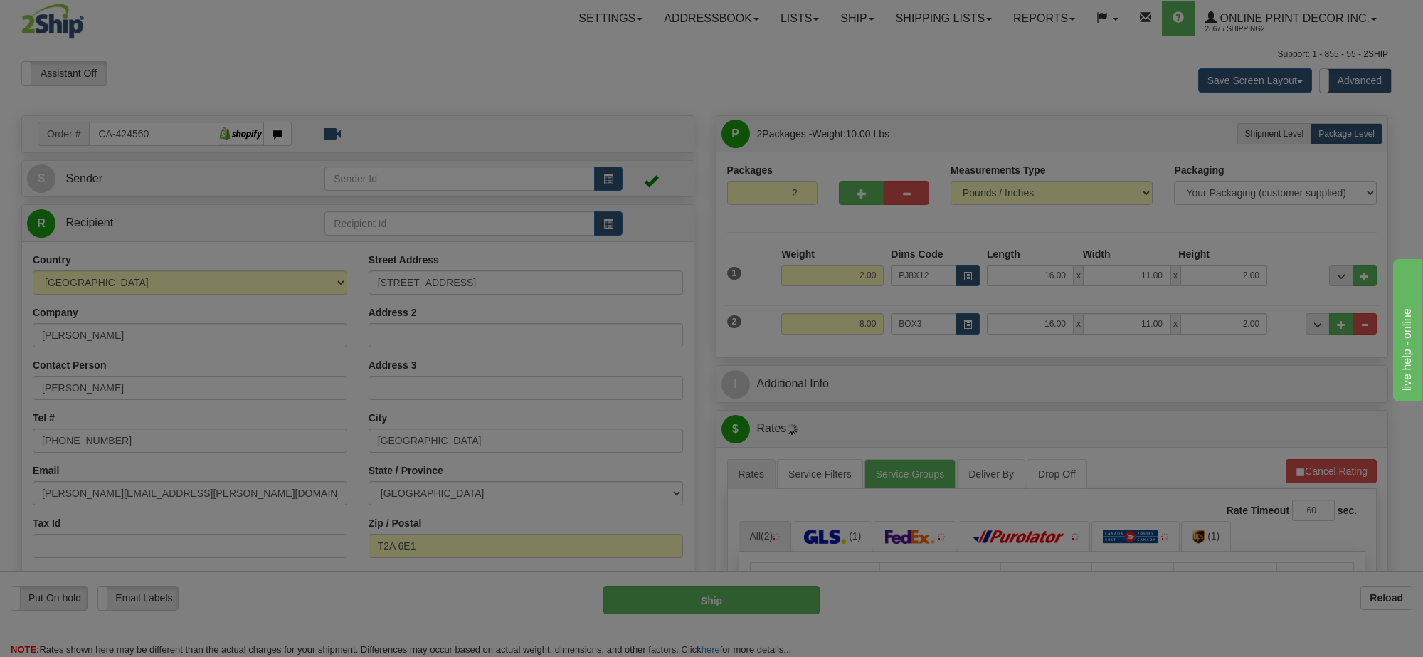
type input "39.00"
type input "27.00"
type input "3.00"
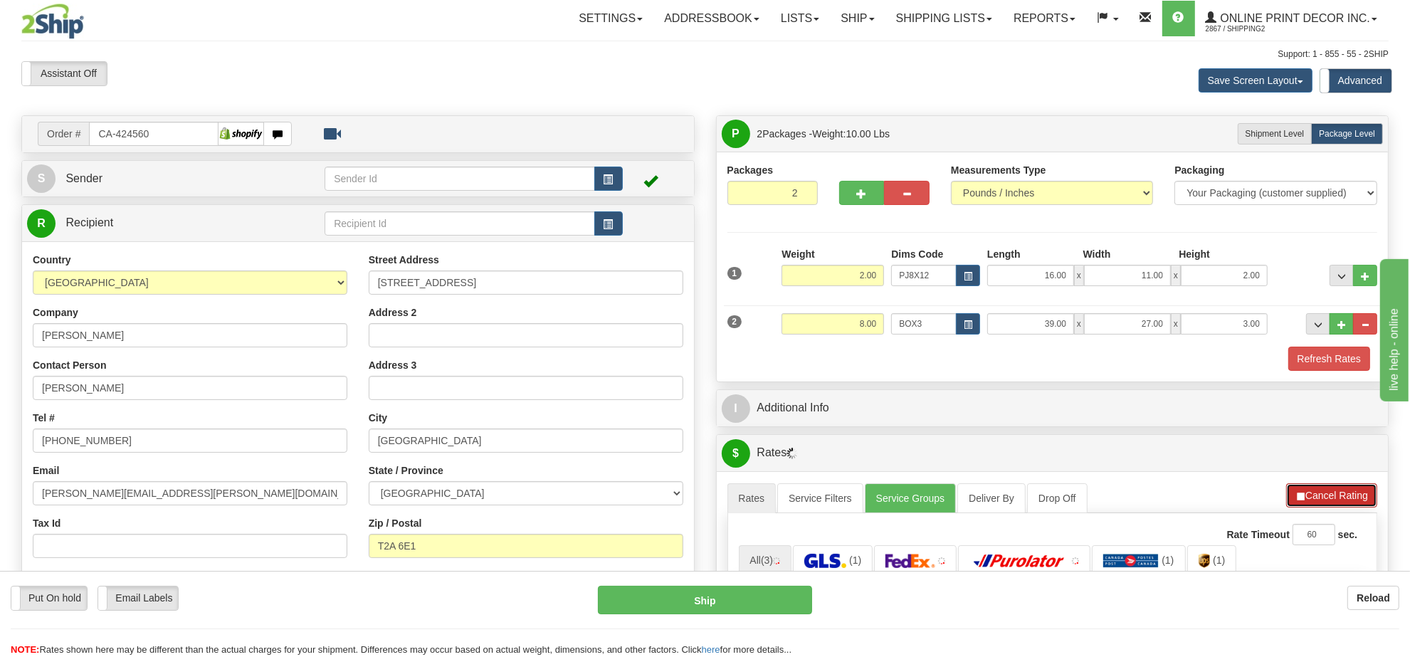
click at [1311, 498] on button "Cancel Rating" at bounding box center [1331, 495] width 91 height 24
click at [1311, 498] on button "Refresh Rates" at bounding box center [1331, 495] width 92 height 24
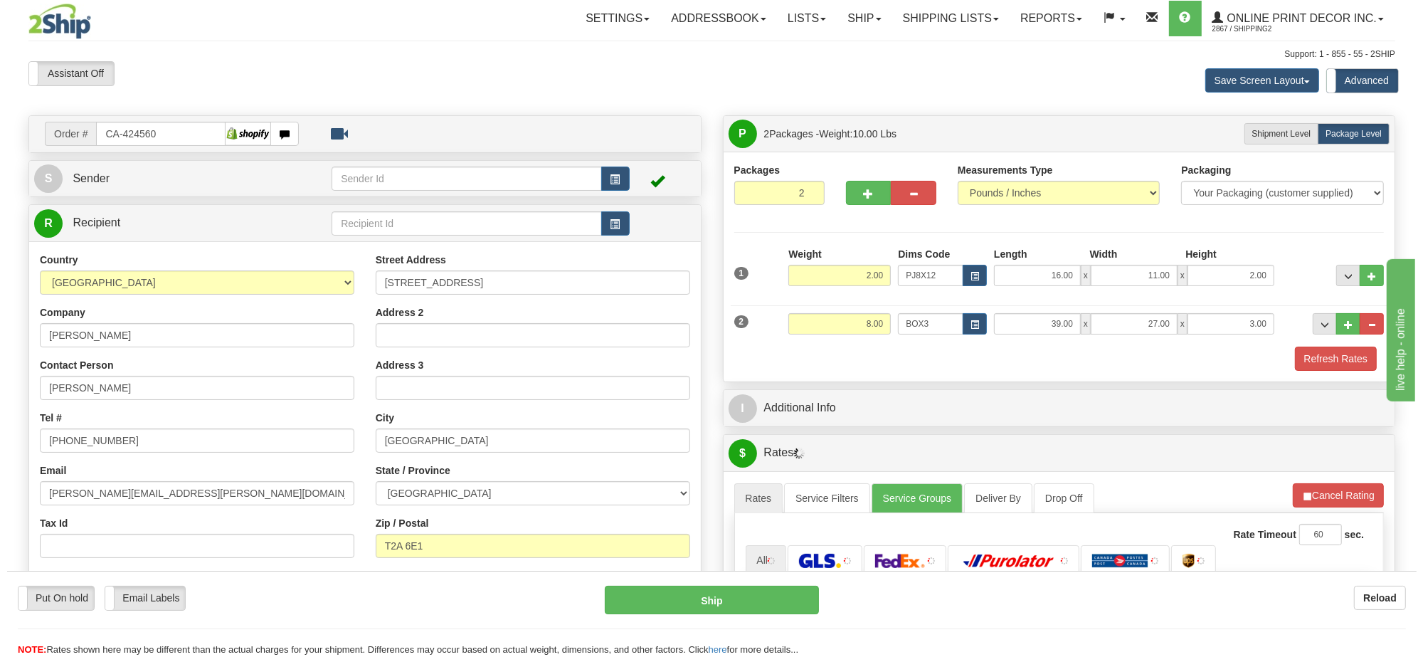
scroll to position [178, 0]
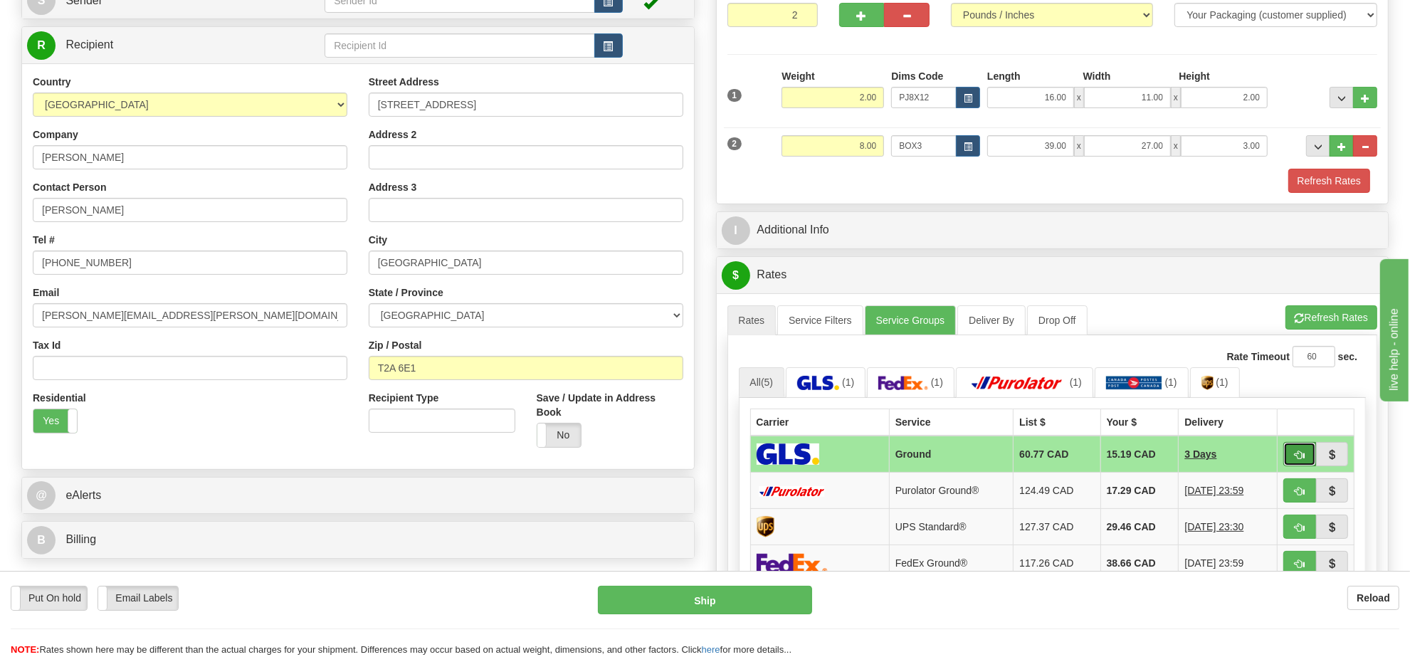
click at [1289, 450] on button "button" at bounding box center [1299, 454] width 33 height 24
type input "1"
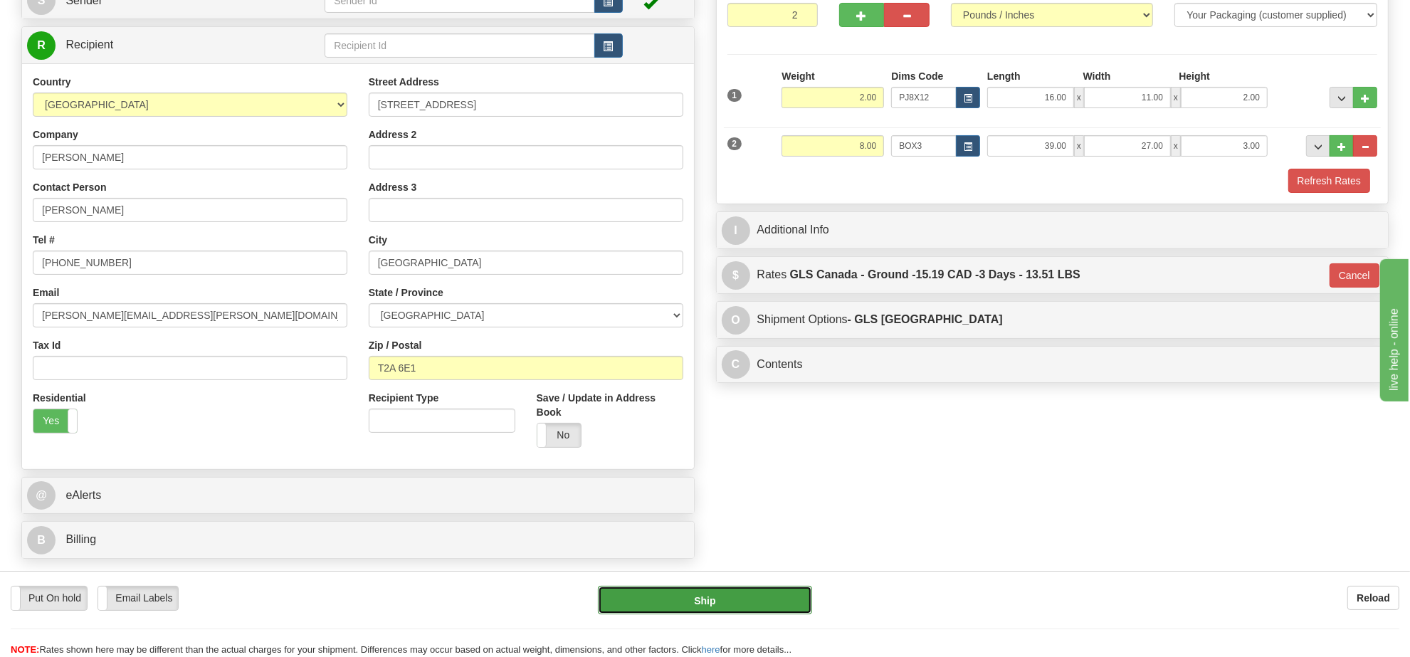
click at [751, 595] on button "Ship" at bounding box center [705, 600] width 214 height 28
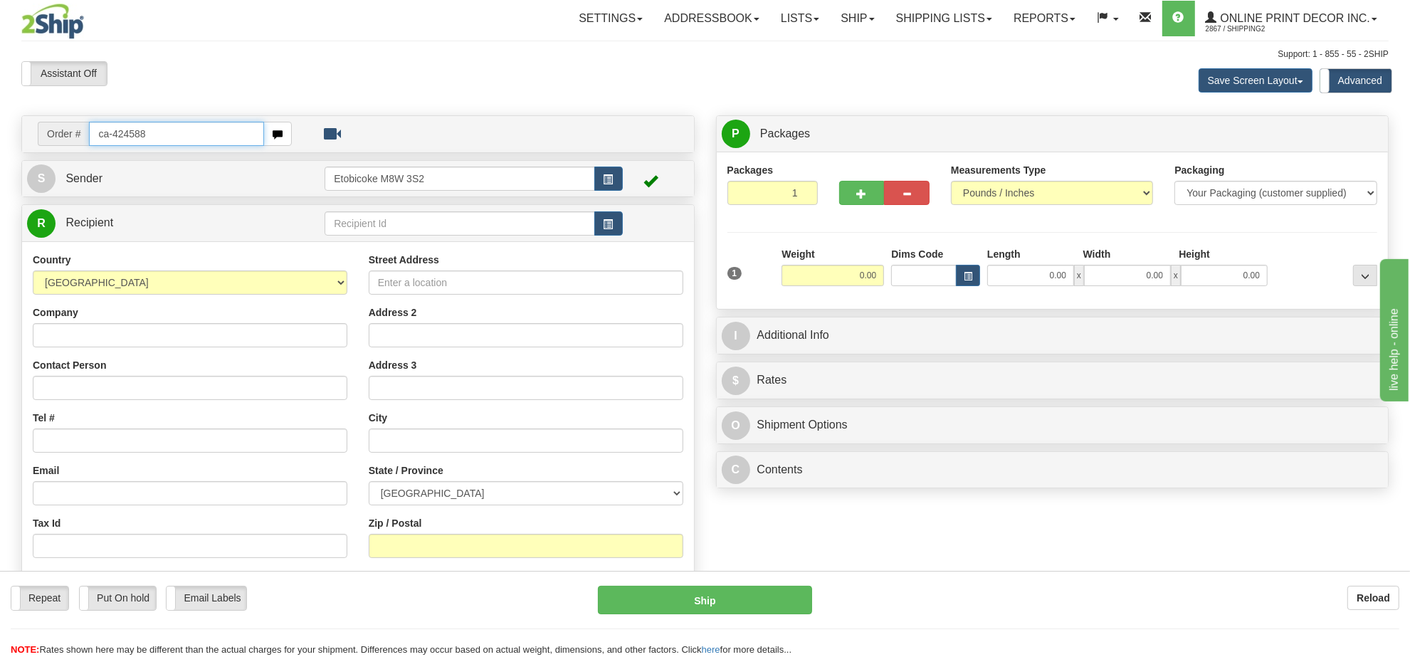
type input "ca-424588"
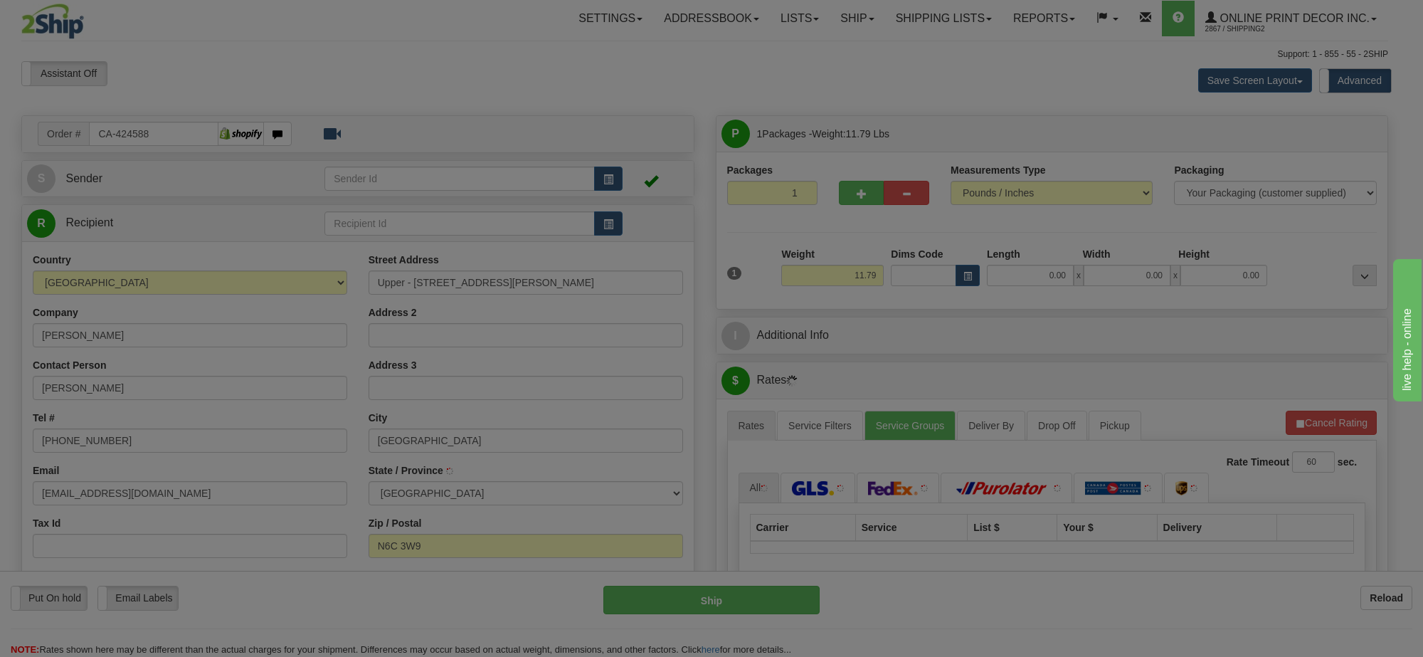
type input "LONDON"
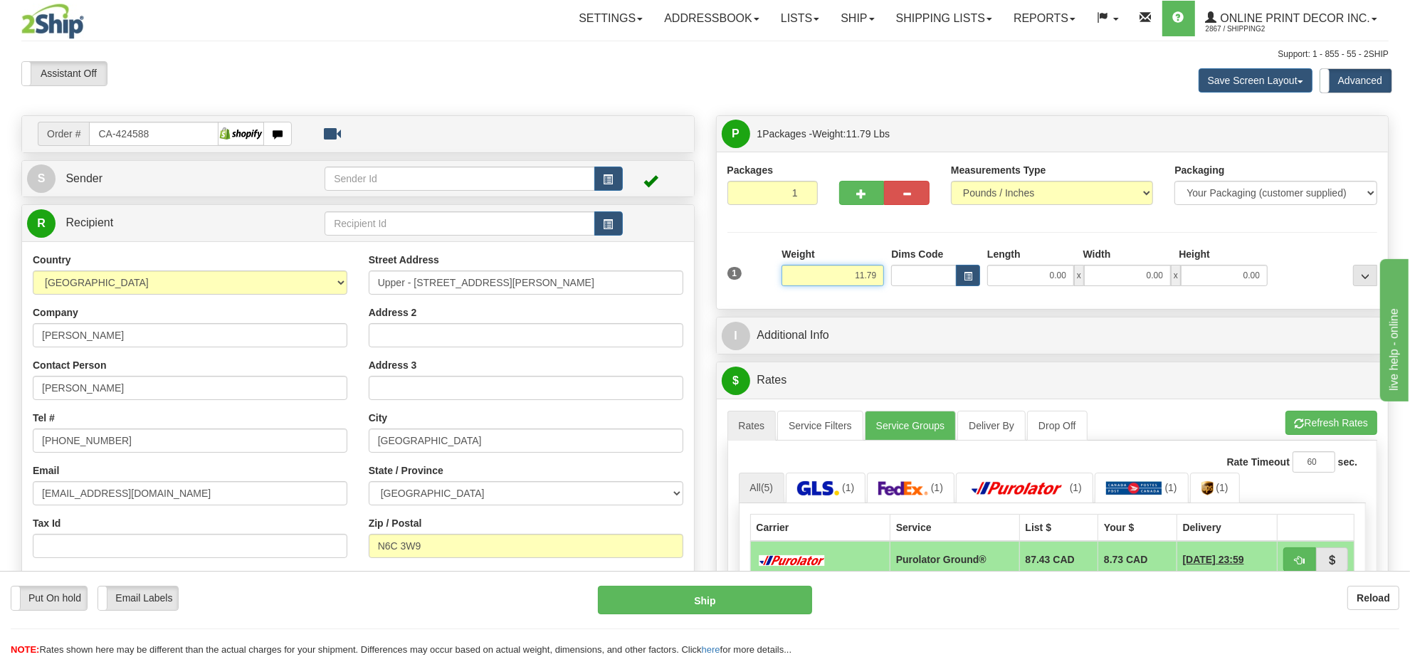
click at [837, 283] on input "11.79" at bounding box center [832, 275] width 102 height 21
click at [840, 283] on input "11.79" at bounding box center [832, 275] width 102 height 21
click at [843, 283] on input "11.79" at bounding box center [832, 275] width 102 height 21
click at [846, 283] on input "11.79" at bounding box center [832, 275] width 102 height 21
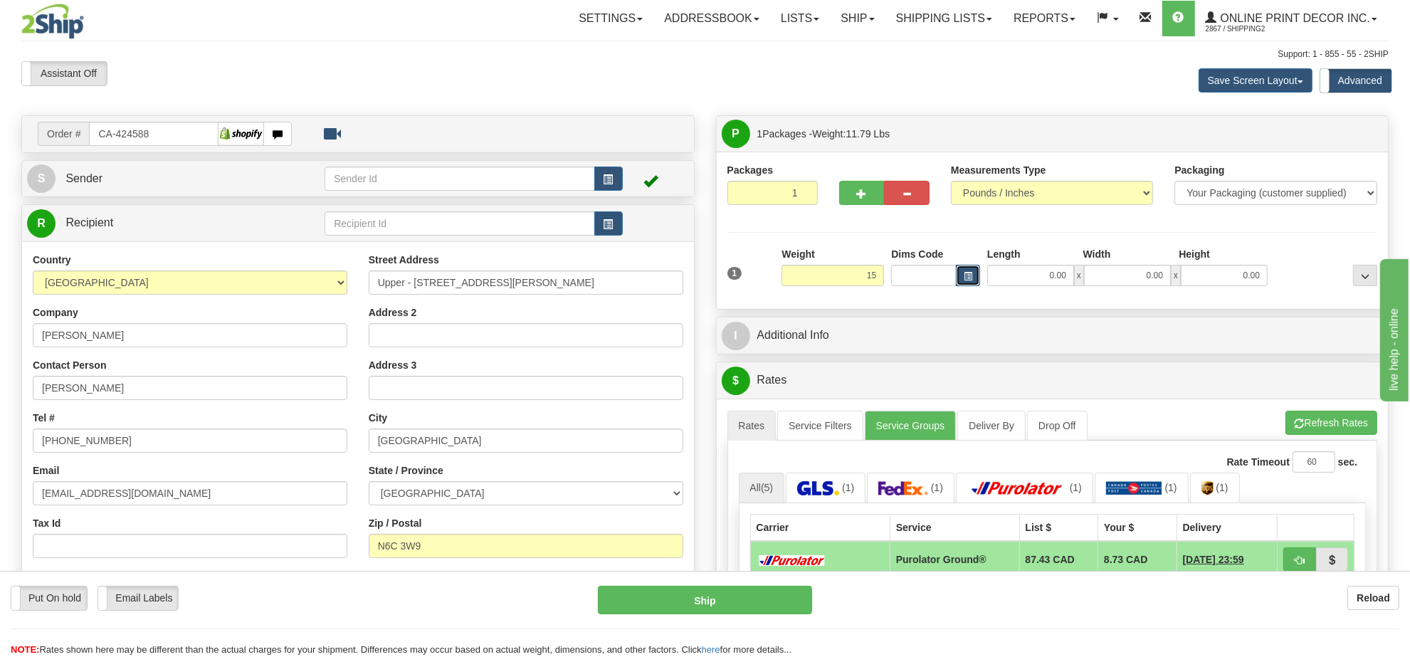
click at [968, 275] on span "button" at bounding box center [968, 277] width 9 height 8
type input "15.00"
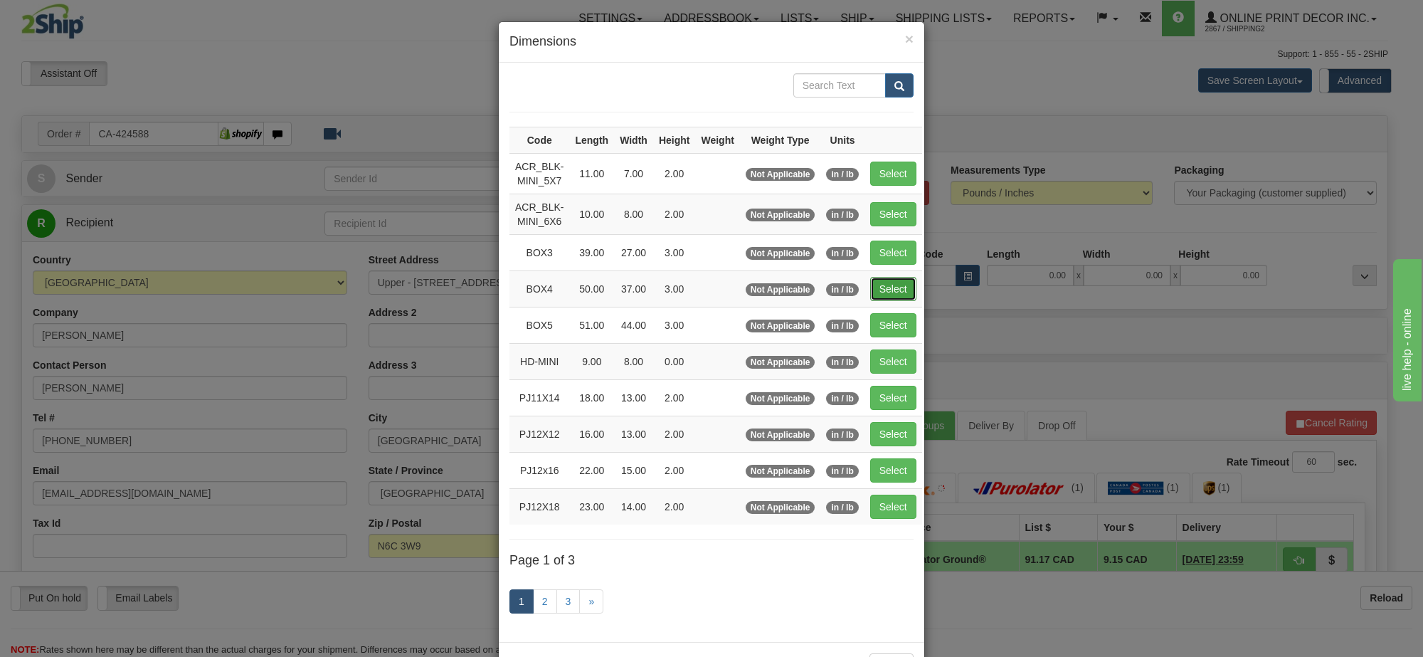
click at [880, 285] on button "Select" at bounding box center [893, 289] width 46 height 24
type input "BOX4"
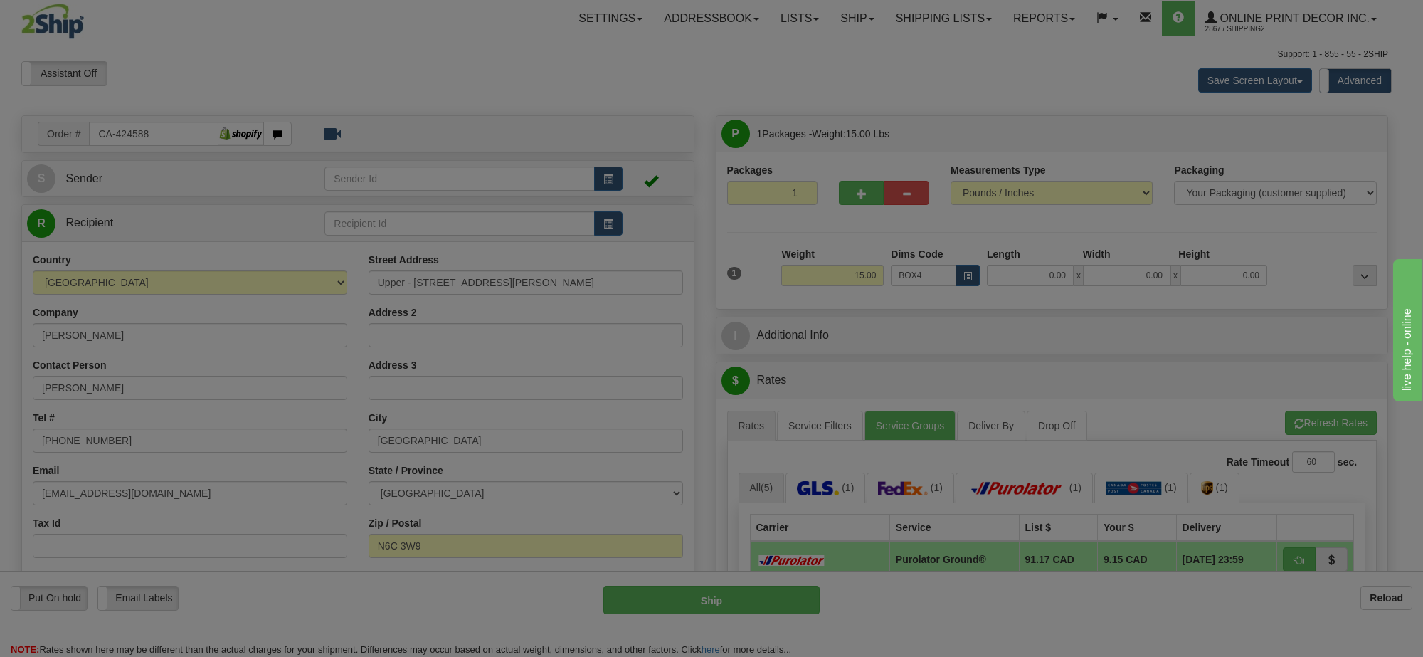
type input "50.00"
type input "37.00"
type input "3.00"
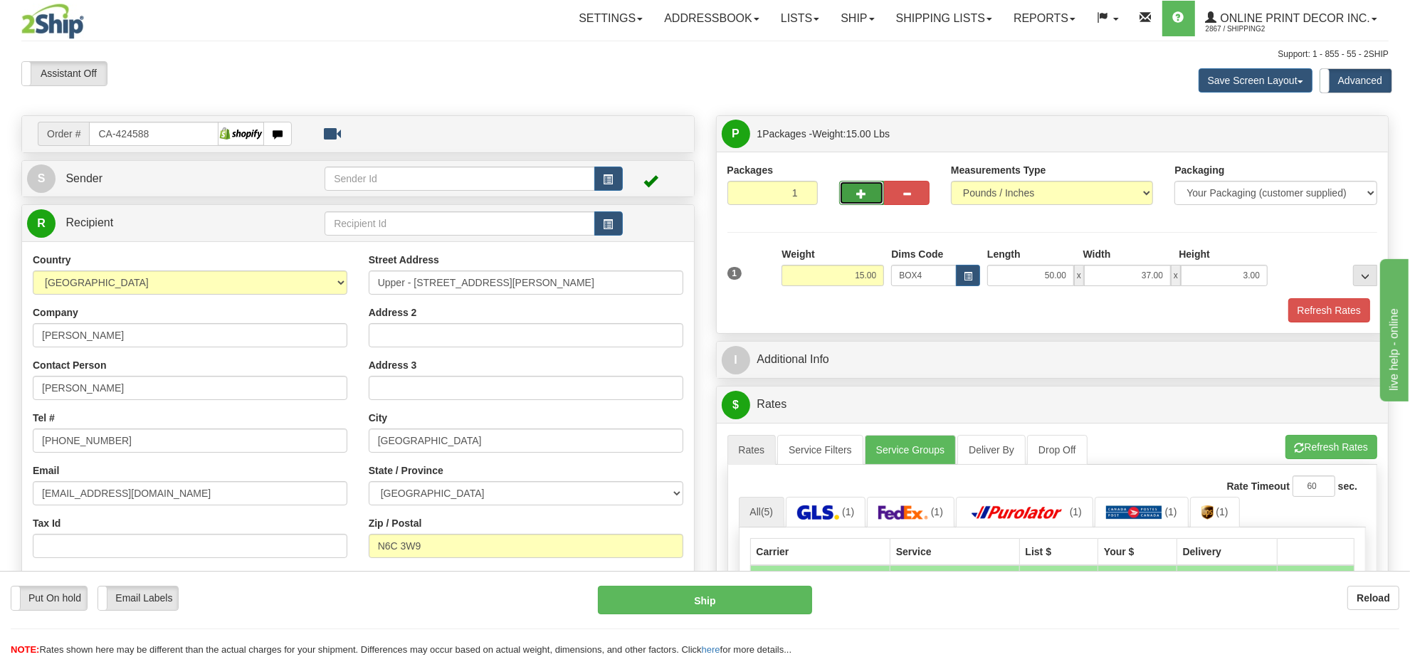
click at [859, 204] on button "button" at bounding box center [862, 193] width 46 height 24
radio input "true"
type input "2"
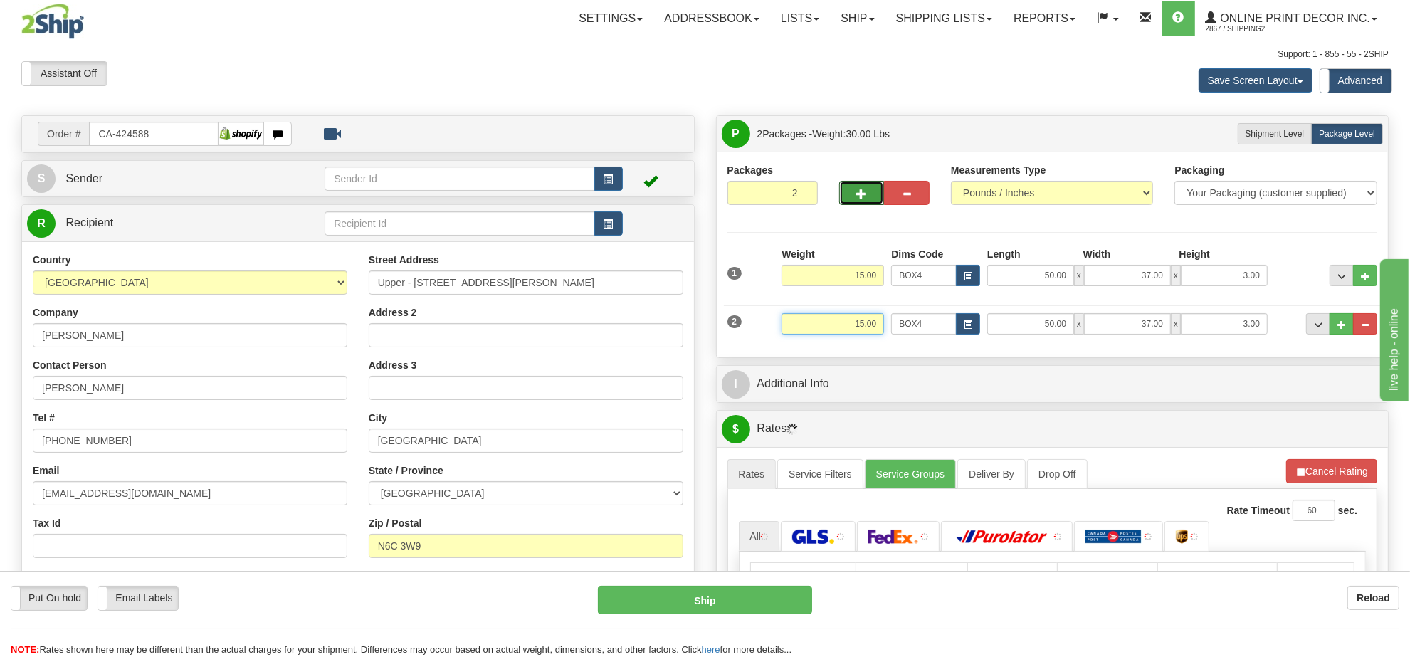
click at [861, 328] on input "15.00" at bounding box center [832, 323] width 102 height 21
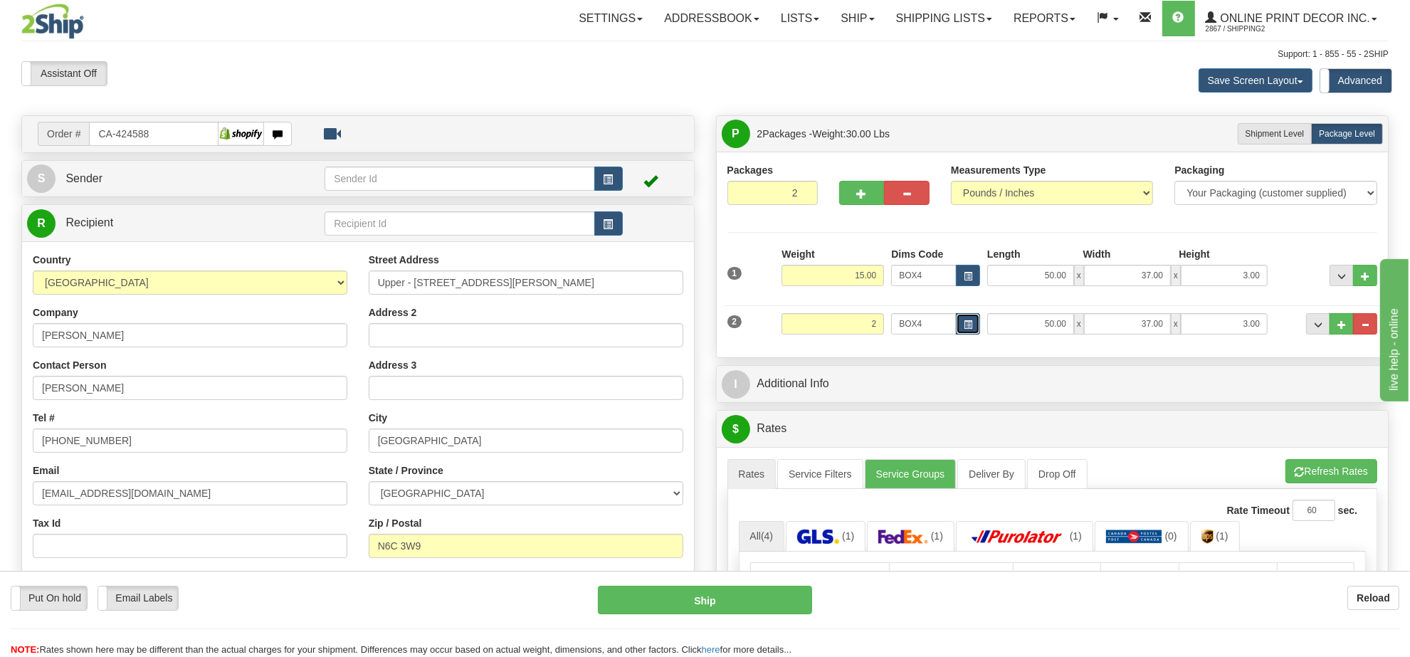
click at [969, 325] on span "button" at bounding box center [968, 325] width 9 height 8
type input "2.00"
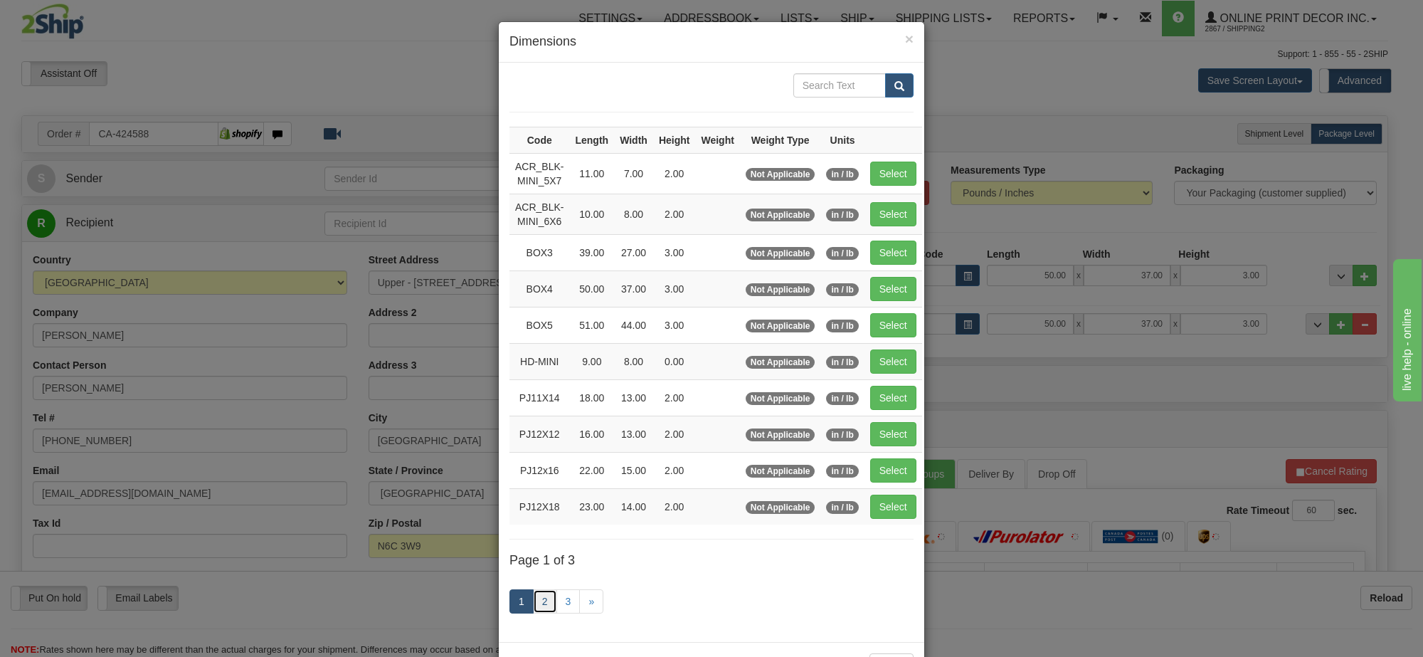
click at [538, 611] on link "2" at bounding box center [545, 601] width 24 height 24
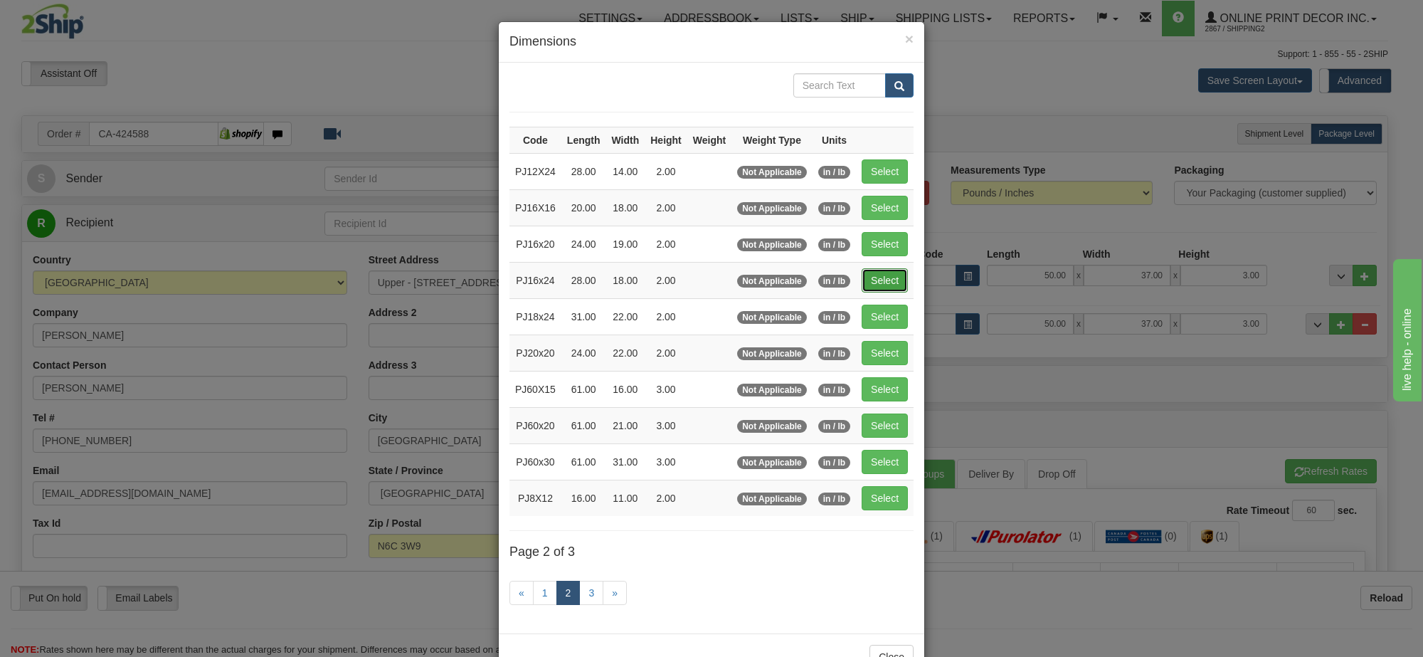
click at [898, 283] on button "Select" at bounding box center [885, 280] width 46 height 24
type input "PJ16x24"
type input "28.00"
type input "18.00"
type input "2.00"
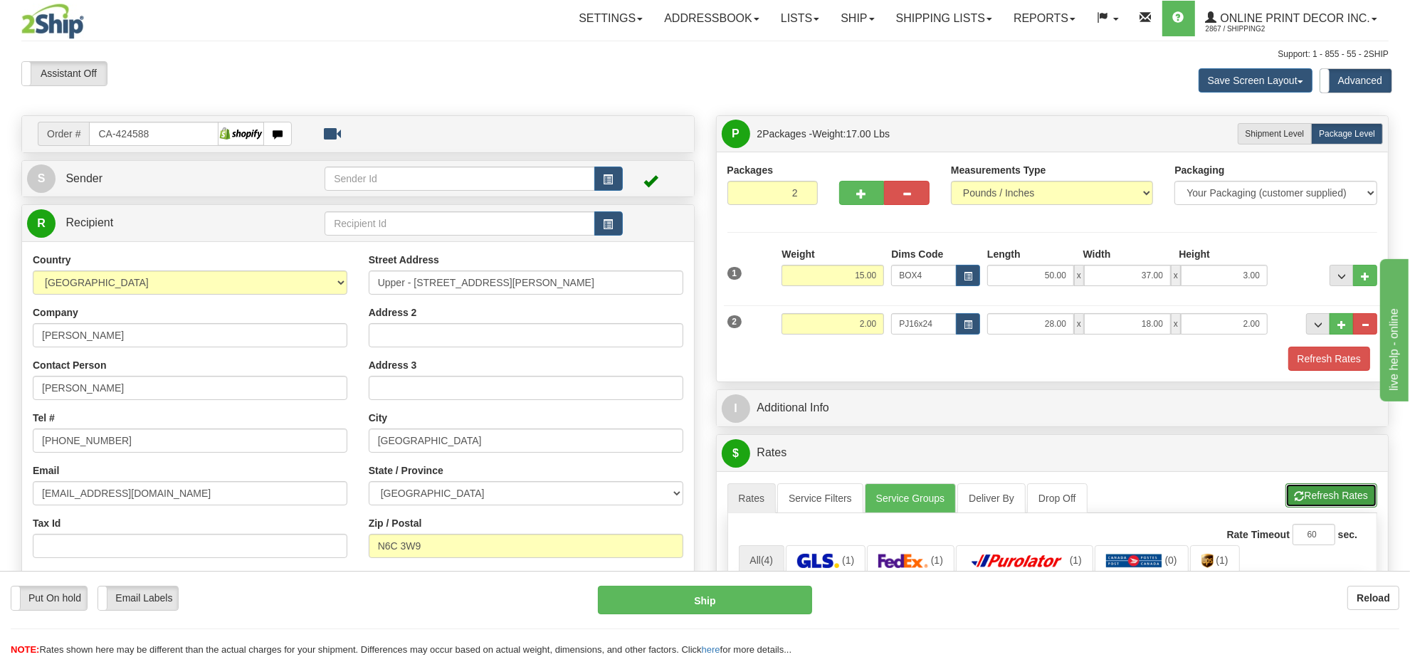
click at [1313, 504] on button "Refresh Rates" at bounding box center [1331, 495] width 92 height 24
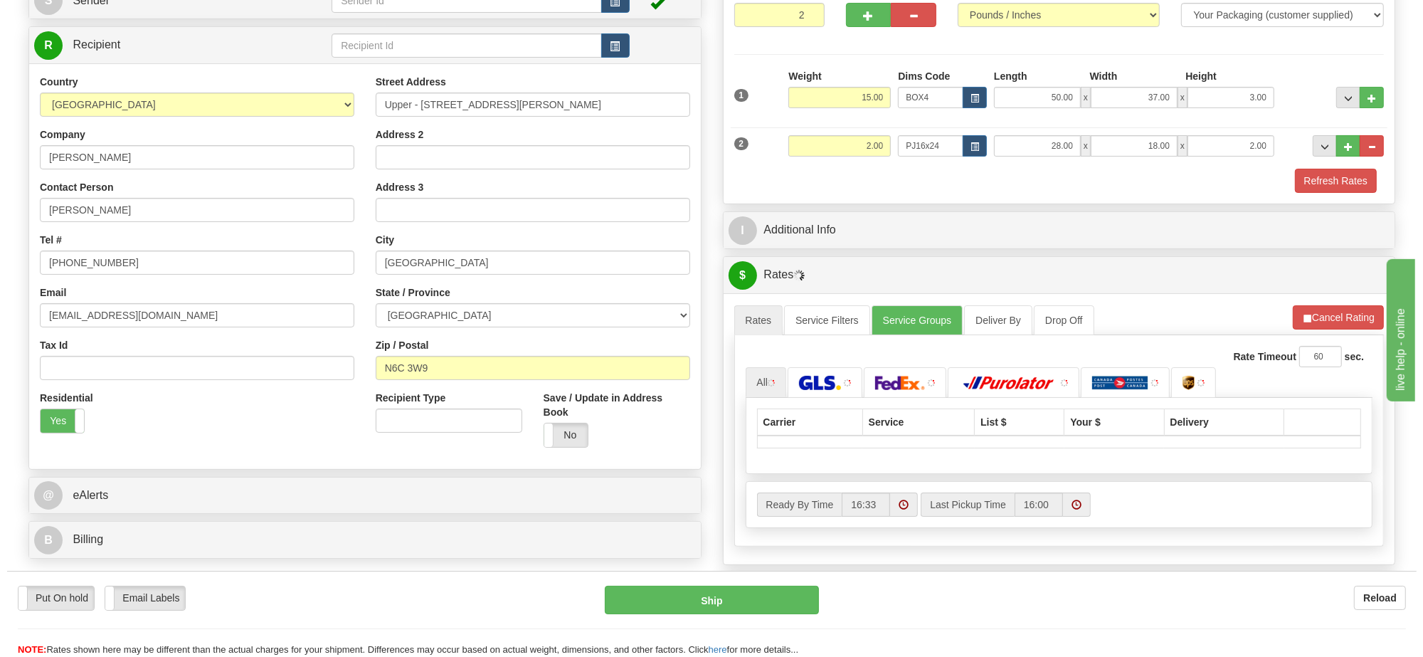
scroll to position [356, 0]
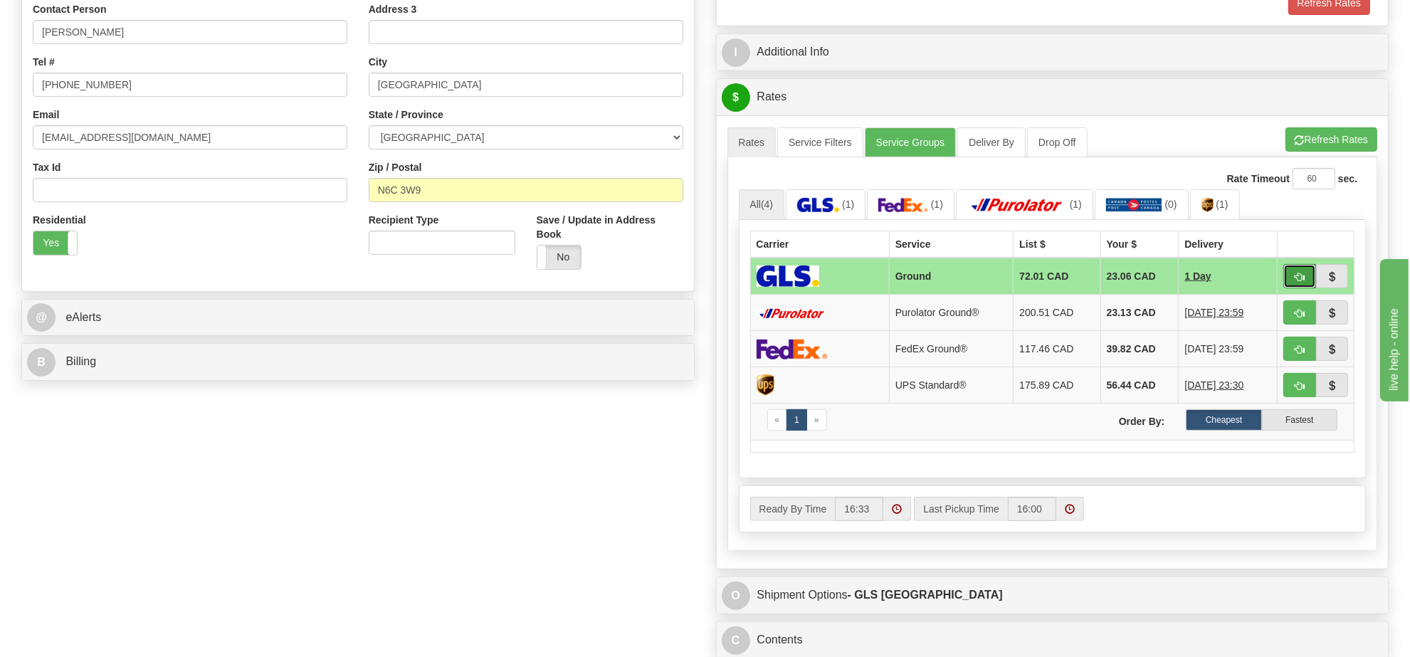
click at [1297, 282] on span "button" at bounding box center [1300, 277] width 10 height 9
type input "1"
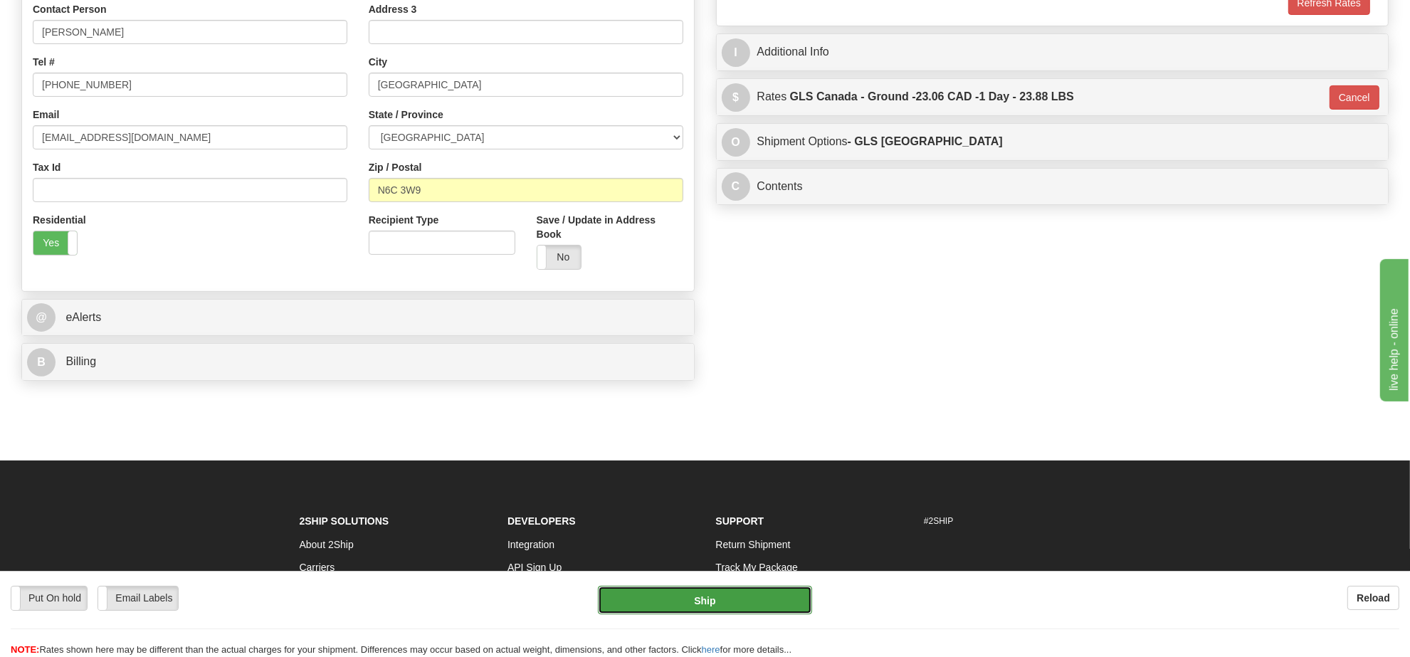
click at [708, 601] on button "Ship" at bounding box center [705, 600] width 214 height 28
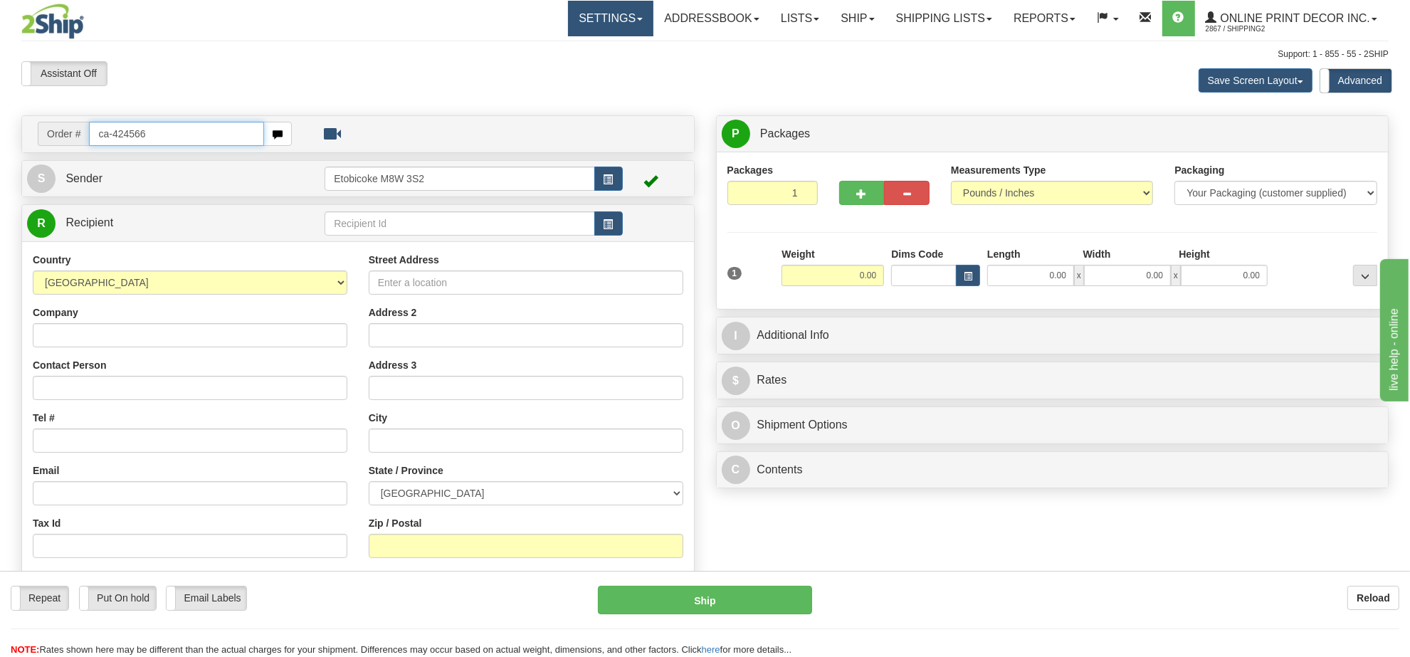
type input "ca-424566"
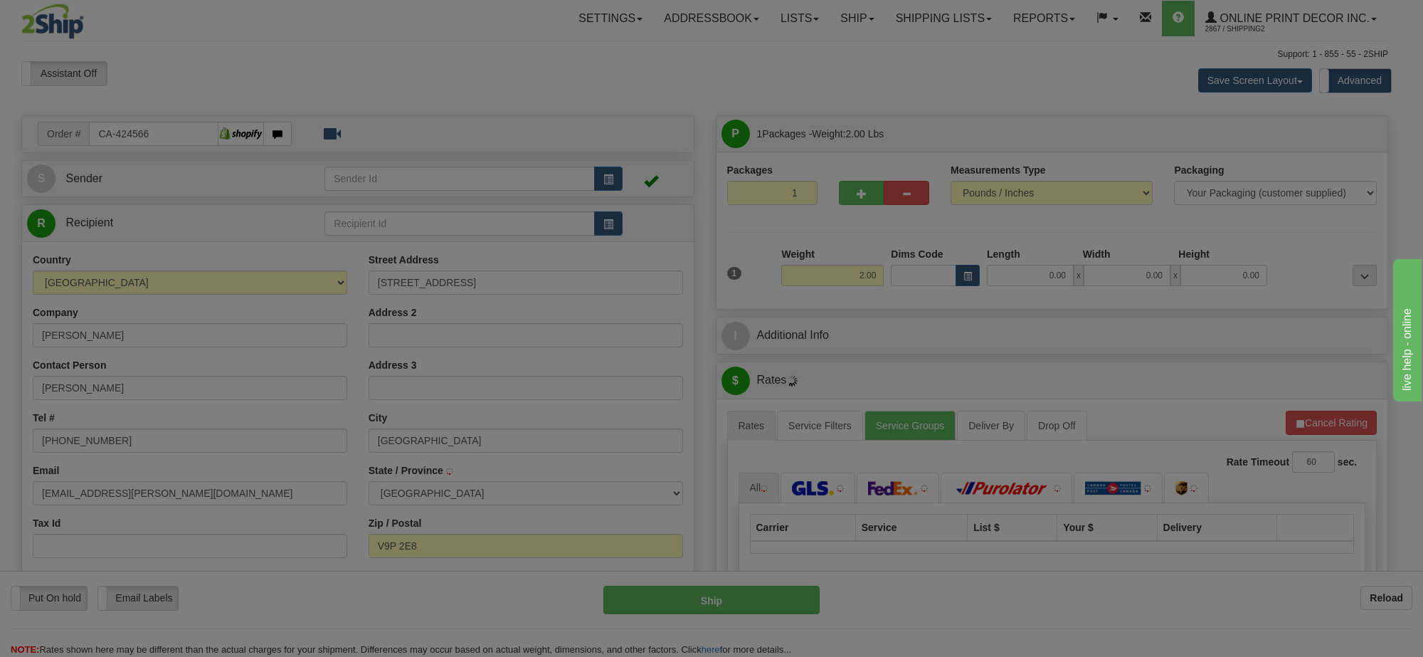
type input "PARKSVILLE"
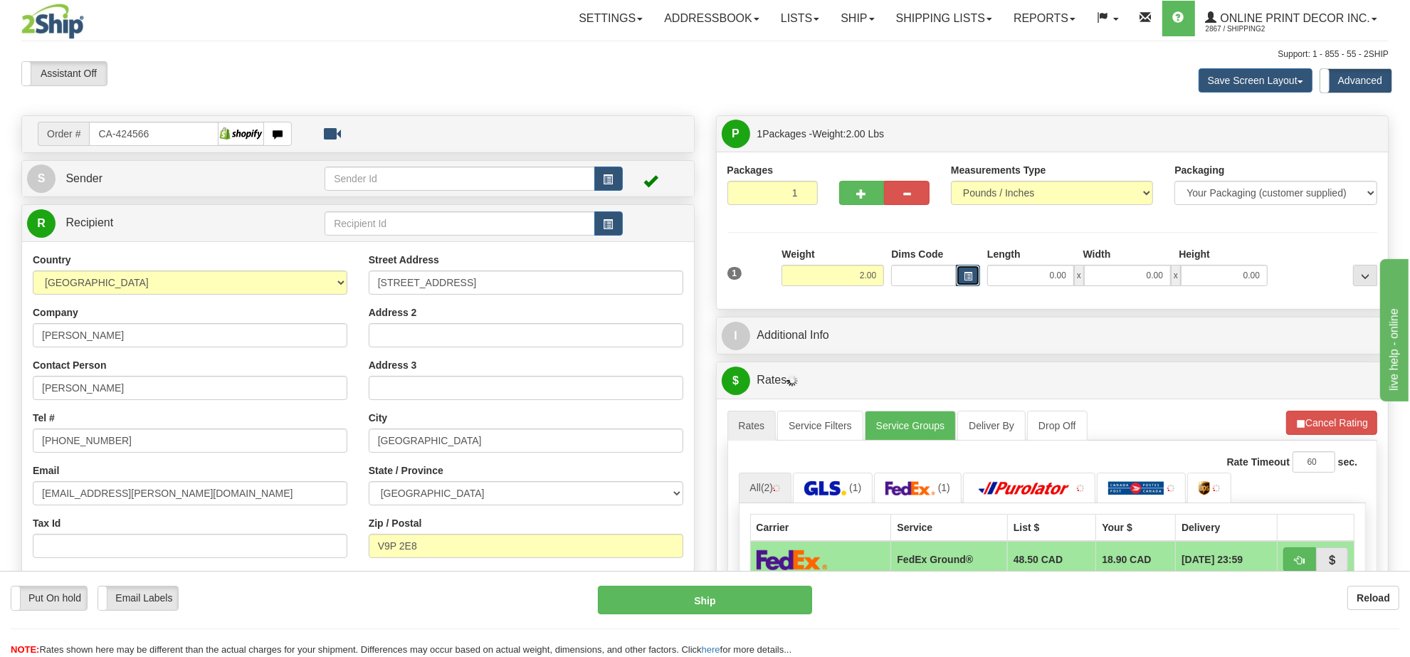
click at [966, 275] on span "button" at bounding box center [968, 277] width 9 height 8
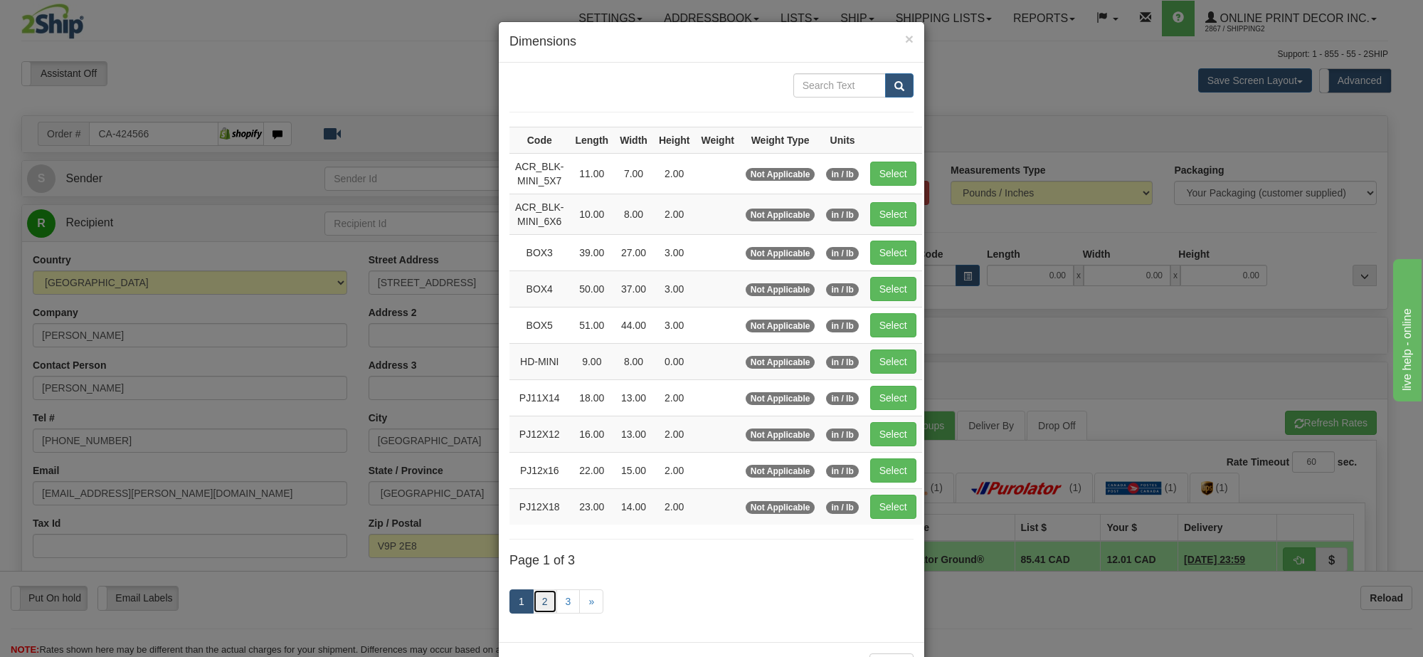
click at [539, 611] on link "2" at bounding box center [545, 601] width 24 height 24
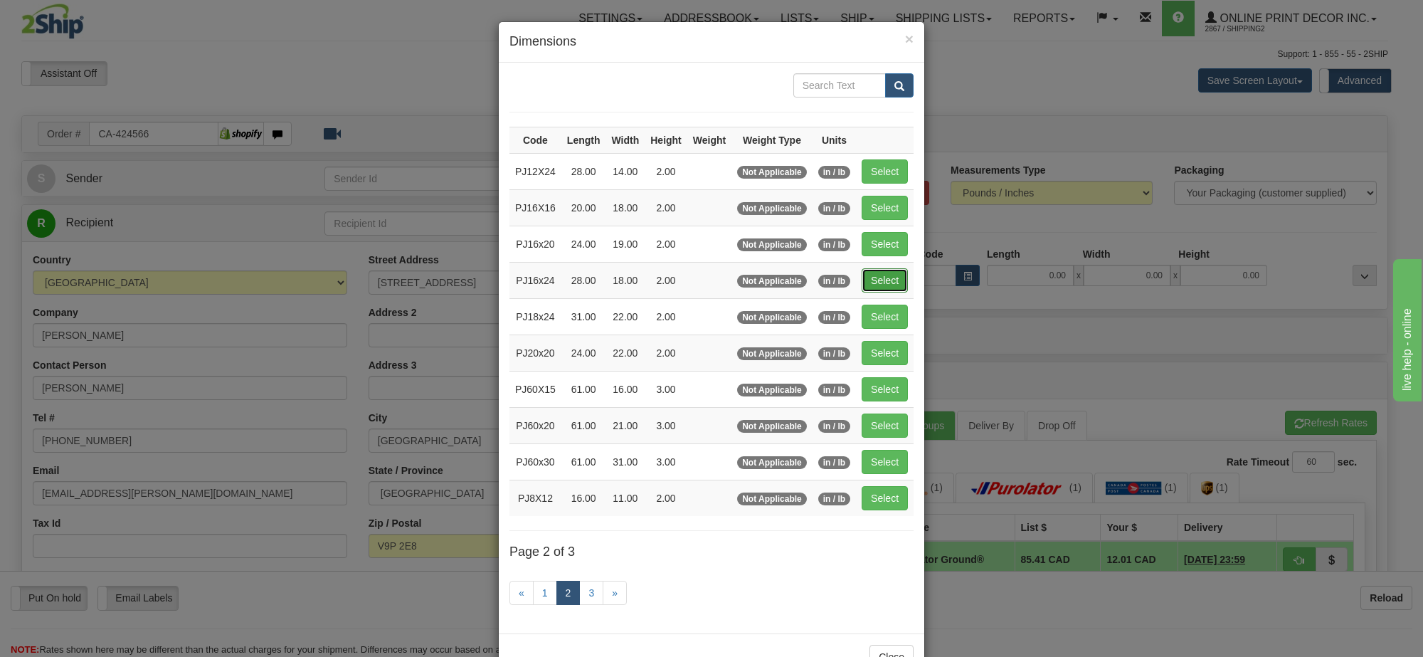
click at [879, 287] on button "Select" at bounding box center [885, 280] width 46 height 24
type input "PJ16x24"
type input "28.00"
type input "18.00"
type input "2.00"
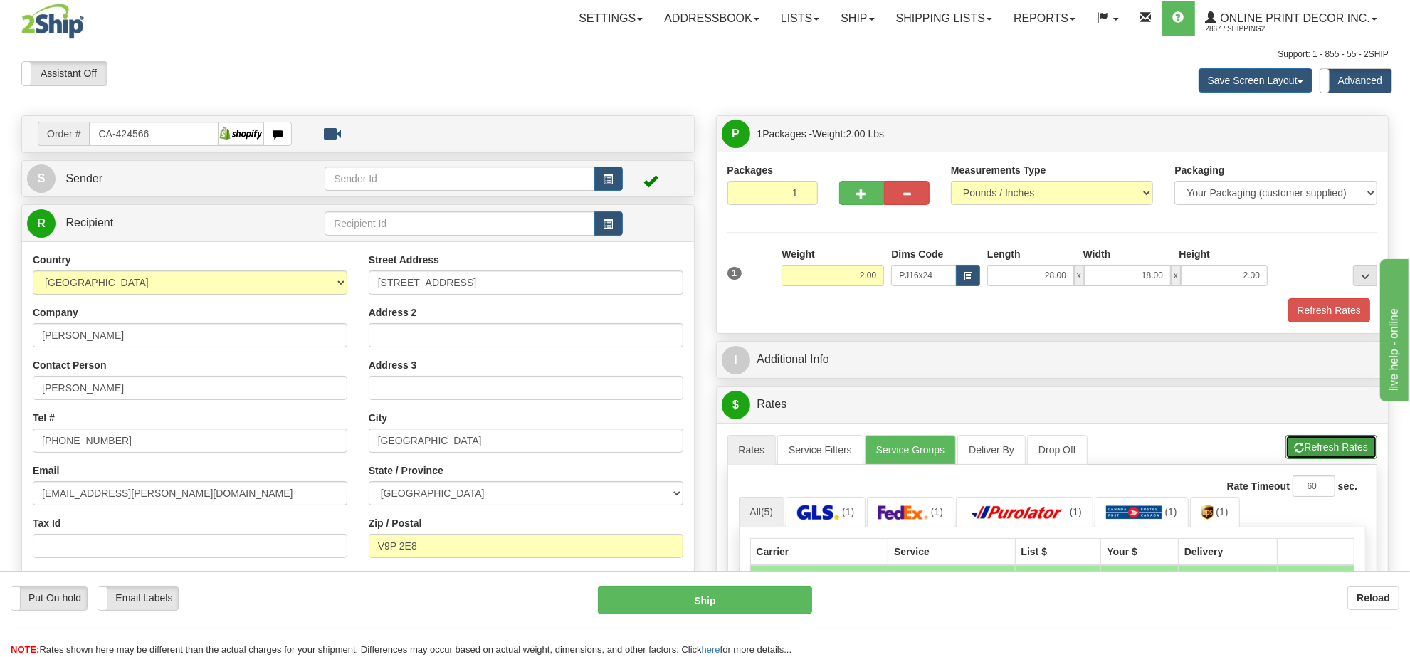
click at [1296, 453] on span "button" at bounding box center [1300, 447] width 10 height 9
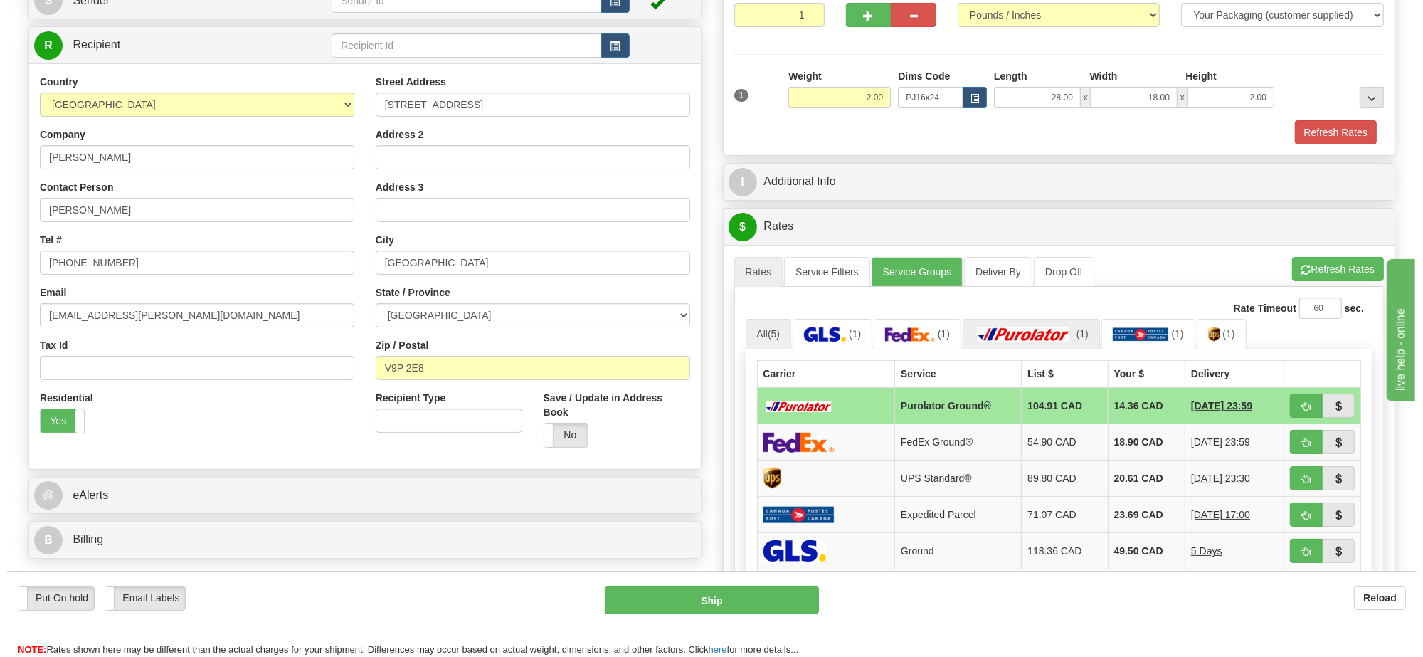
scroll to position [267, 0]
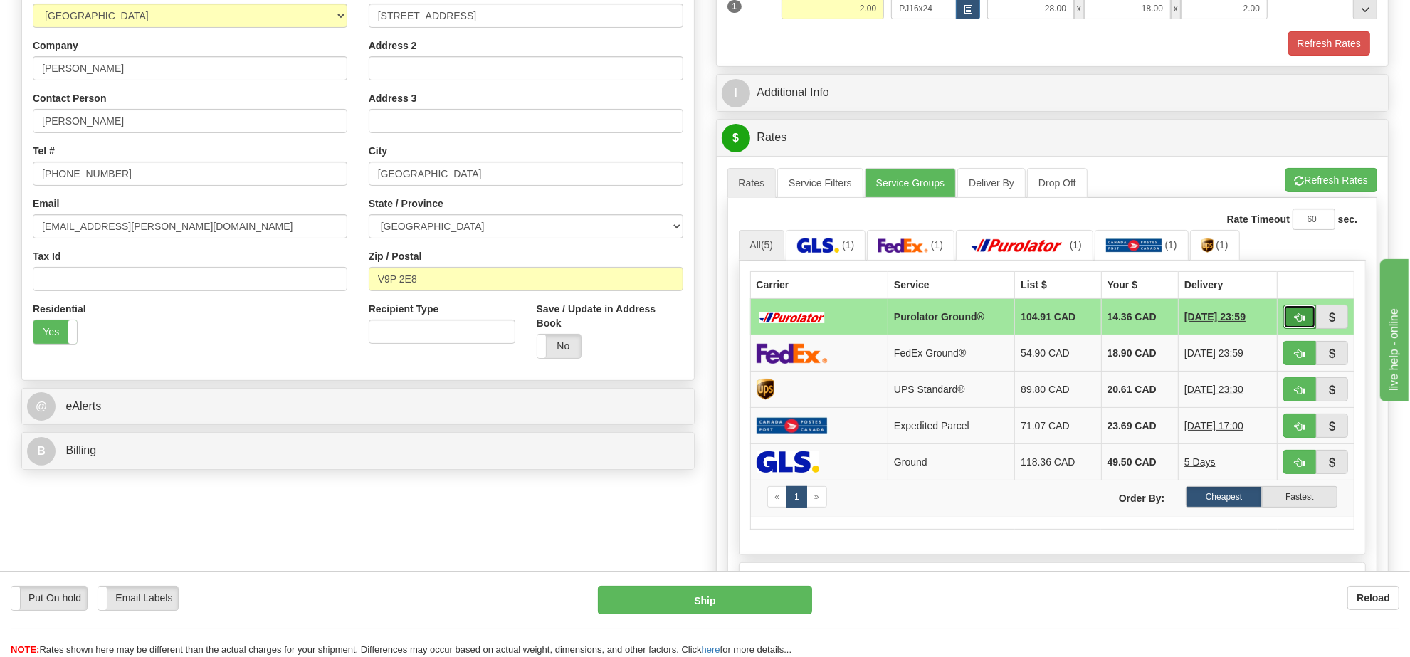
click at [1297, 322] on span "button" at bounding box center [1300, 317] width 10 height 9
type input "260"
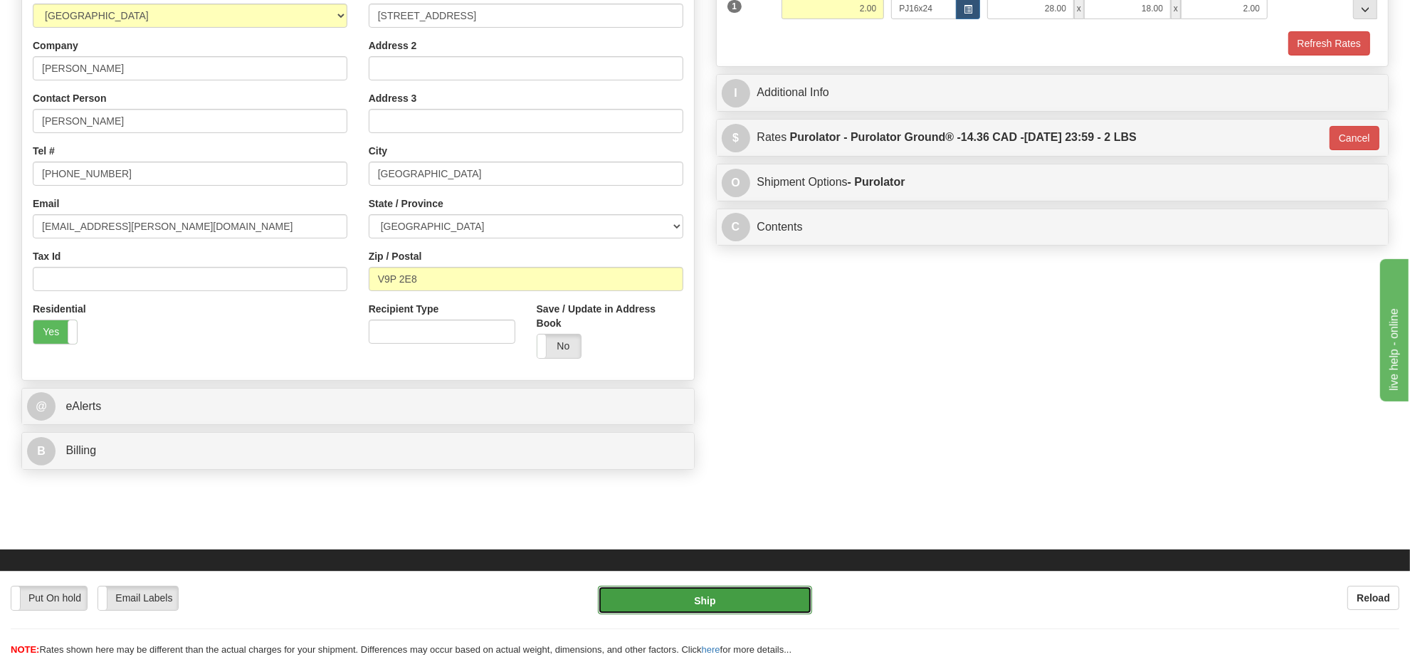
click at [797, 604] on button "Ship" at bounding box center [705, 600] width 214 height 28
